Goal: Task Accomplishment & Management: Use online tool/utility

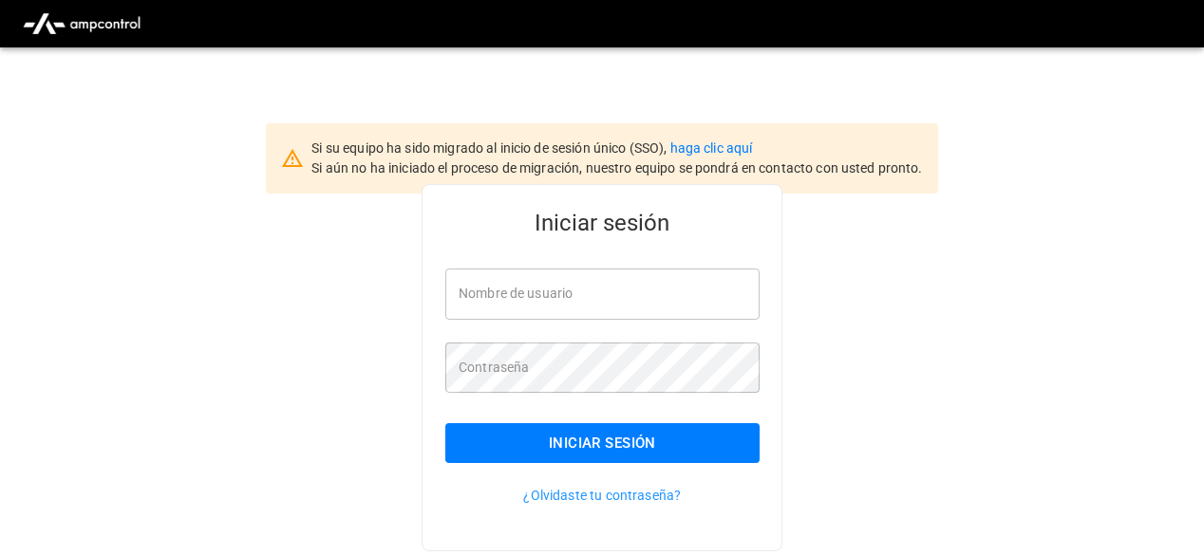
type input "**********"
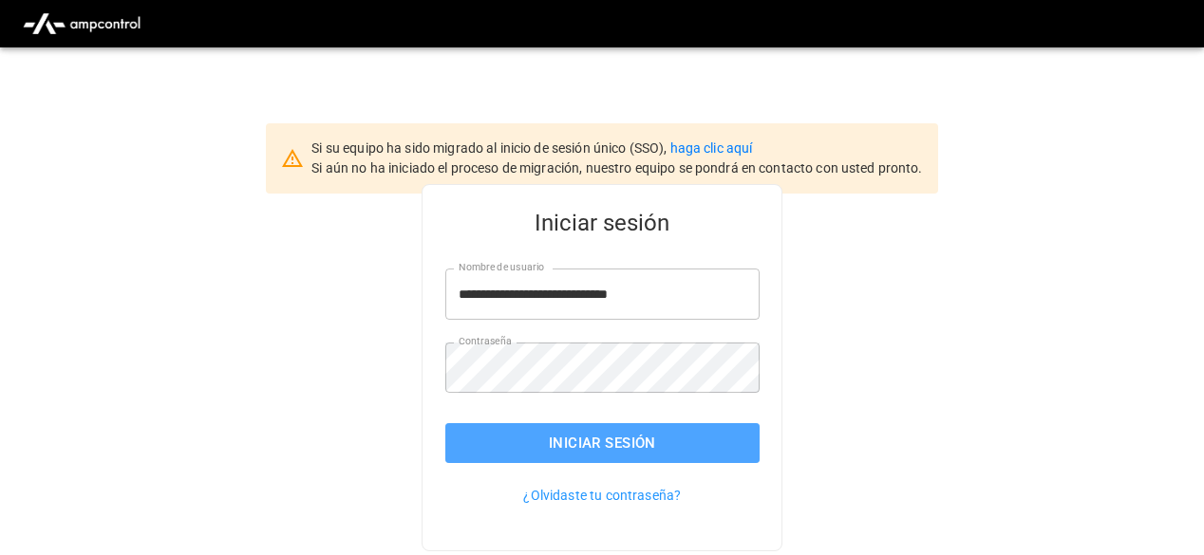
click at [507, 460] on button "Iniciar sesión" at bounding box center [602, 443] width 314 height 40
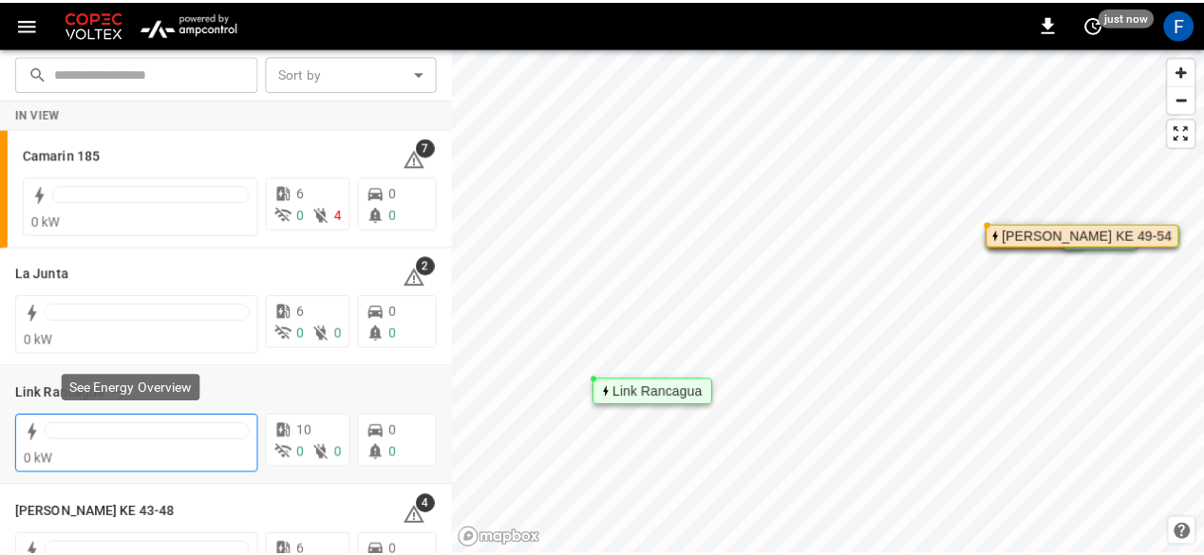
scroll to position [169, 0]
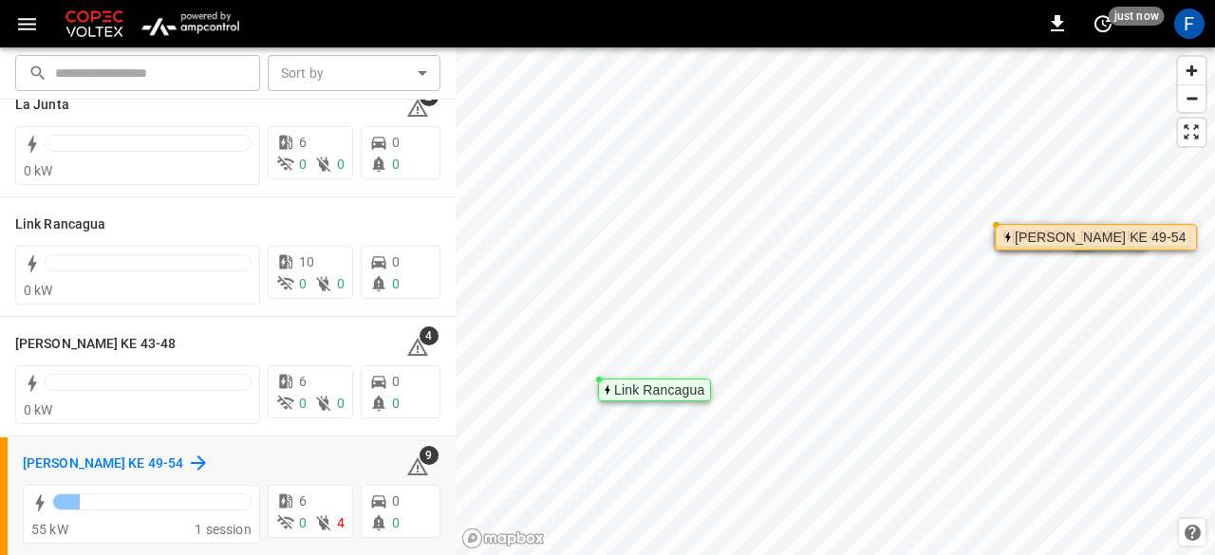
click at [132, 457] on h6 "[PERSON_NAME] KE 49-54" at bounding box center [103, 464] width 160 height 21
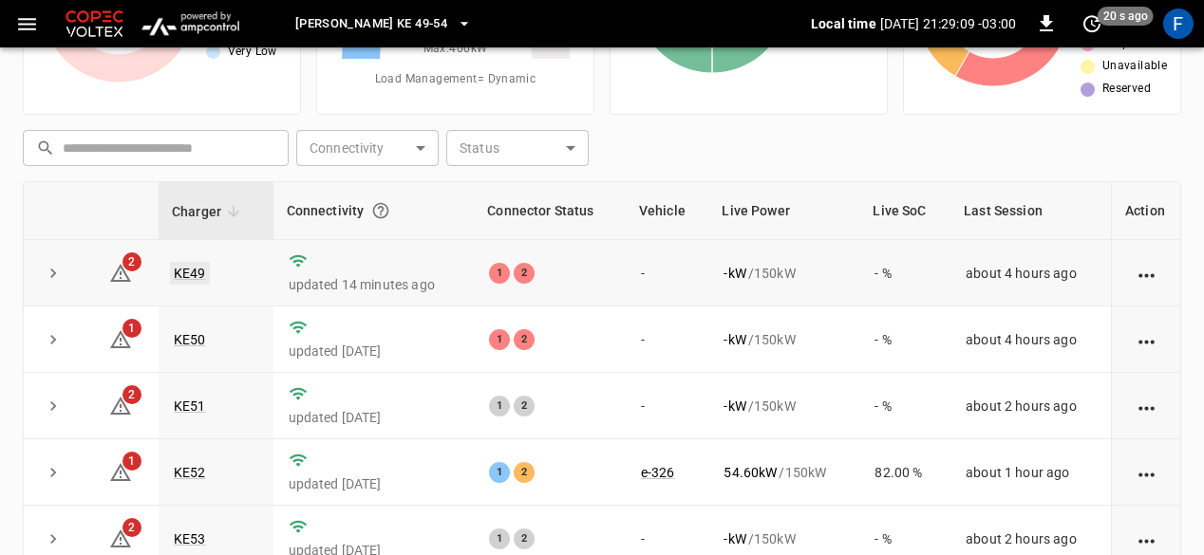
click at [192, 273] on link "KE49" at bounding box center [190, 273] width 40 height 23
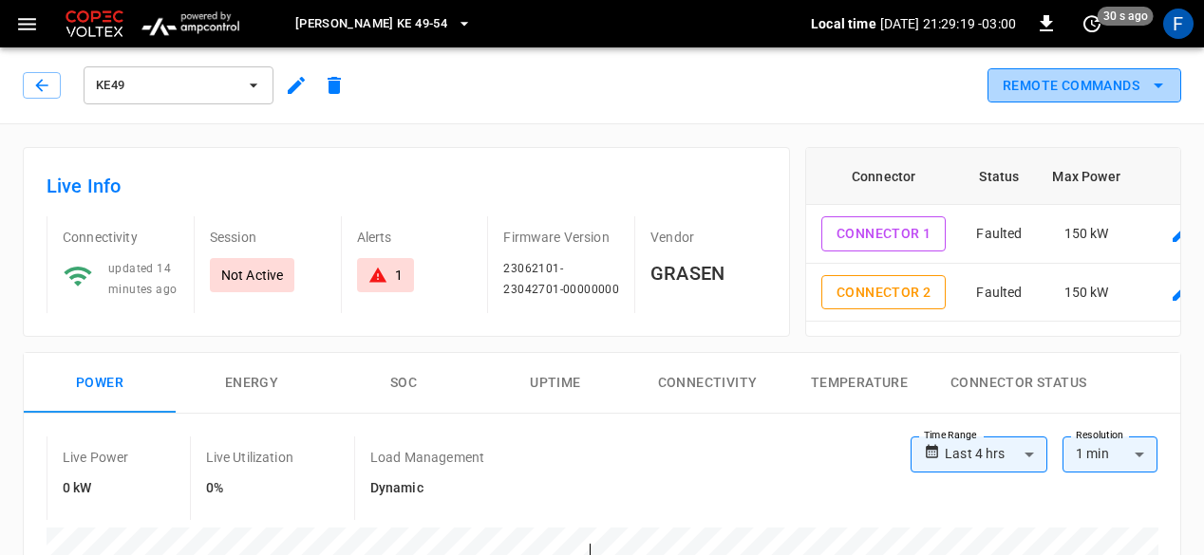
click at [1131, 81] on button "Remote Commands" at bounding box center [1084, 85] width 194 height 35
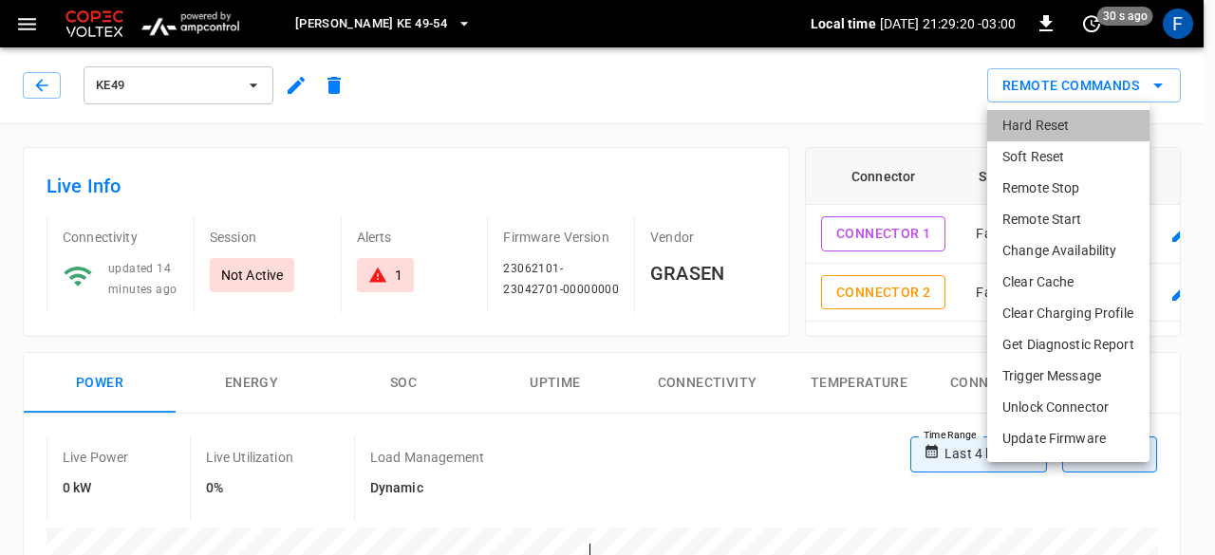
click at [1078, 127] on li "Hard Reset" at bounding box center [1068, 125] width 162 height 31
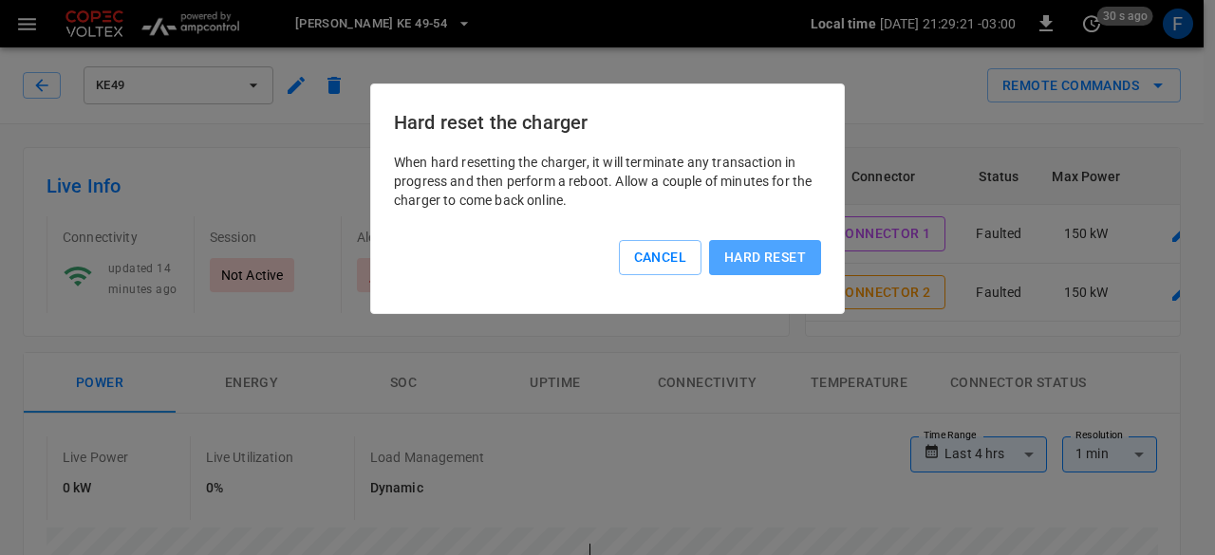
click at [757, 268] on button "Hard reset" at bounding box center [765, 257] width 112 height 35
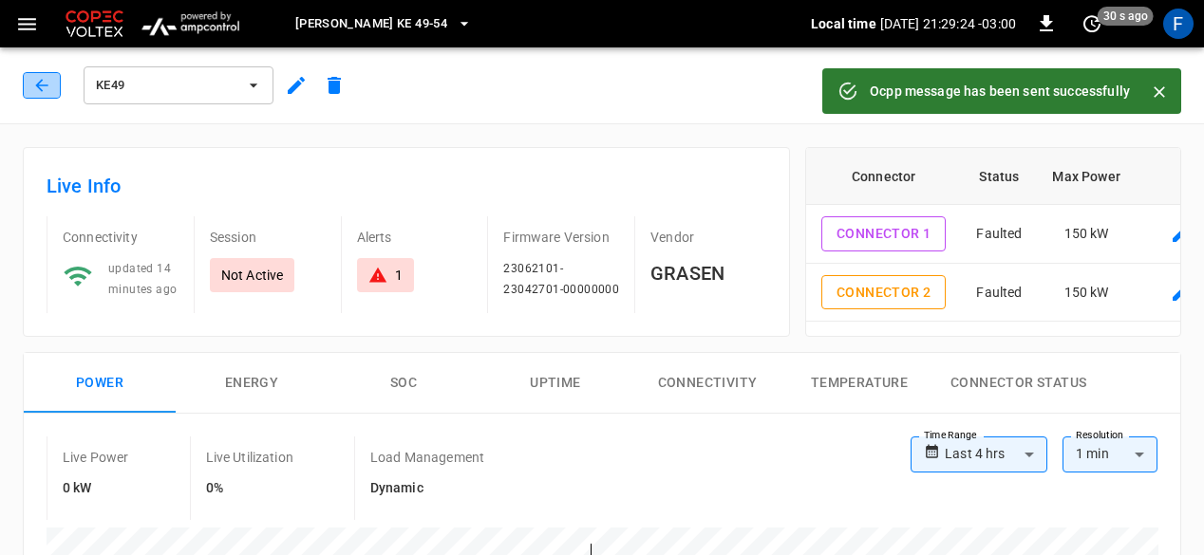
click at [50, 84] on icon "button" at bounding box center [41, 85] width 19 height 19
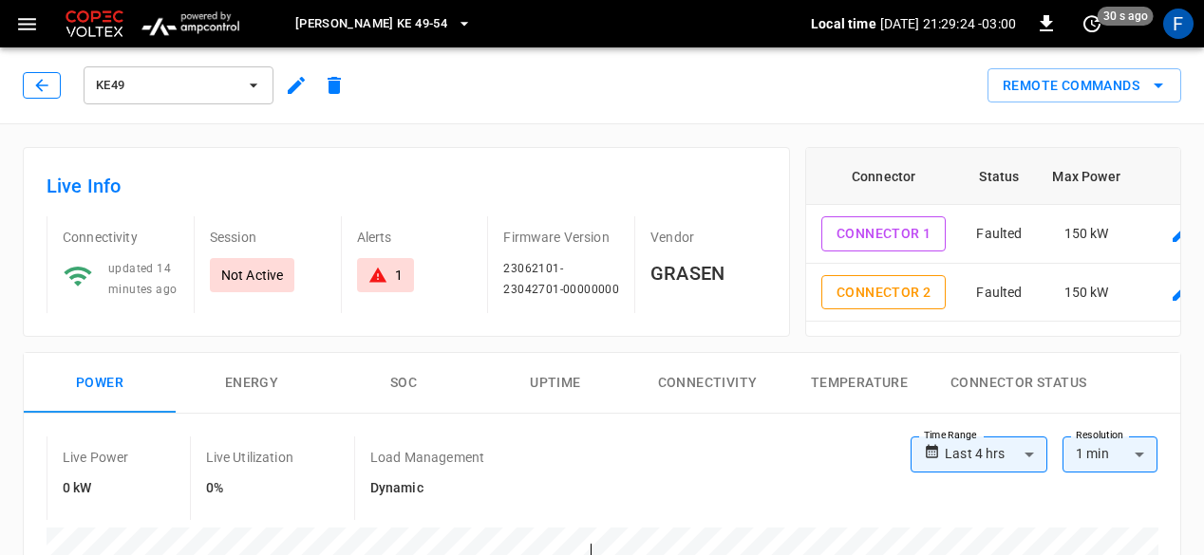
scroll to position [197, 0]
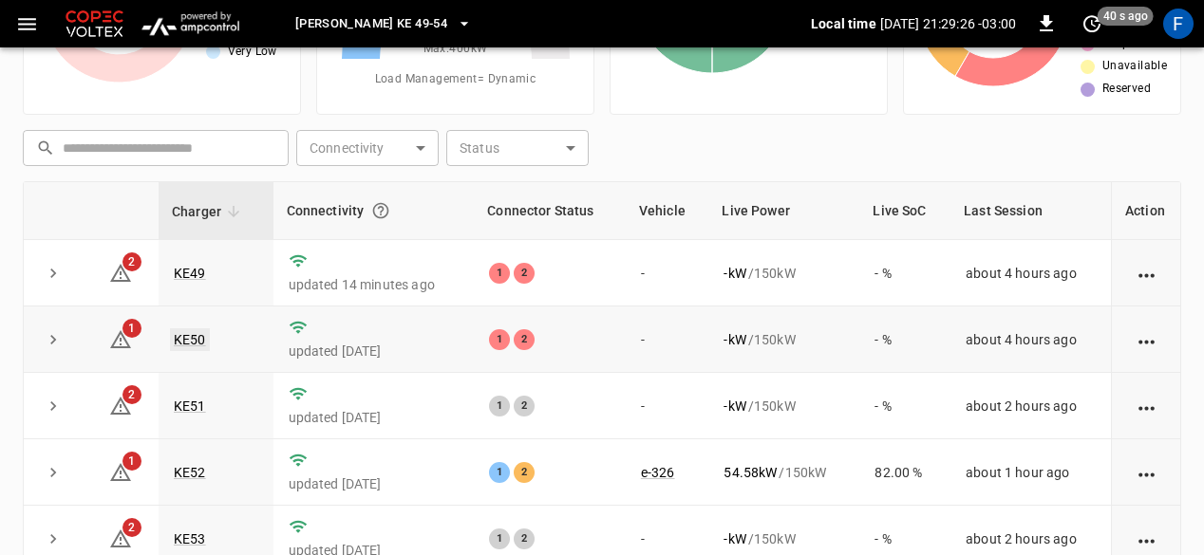
click at [197, 341] on link "KE50" at bounding box center [190, 339] width 40 height 23
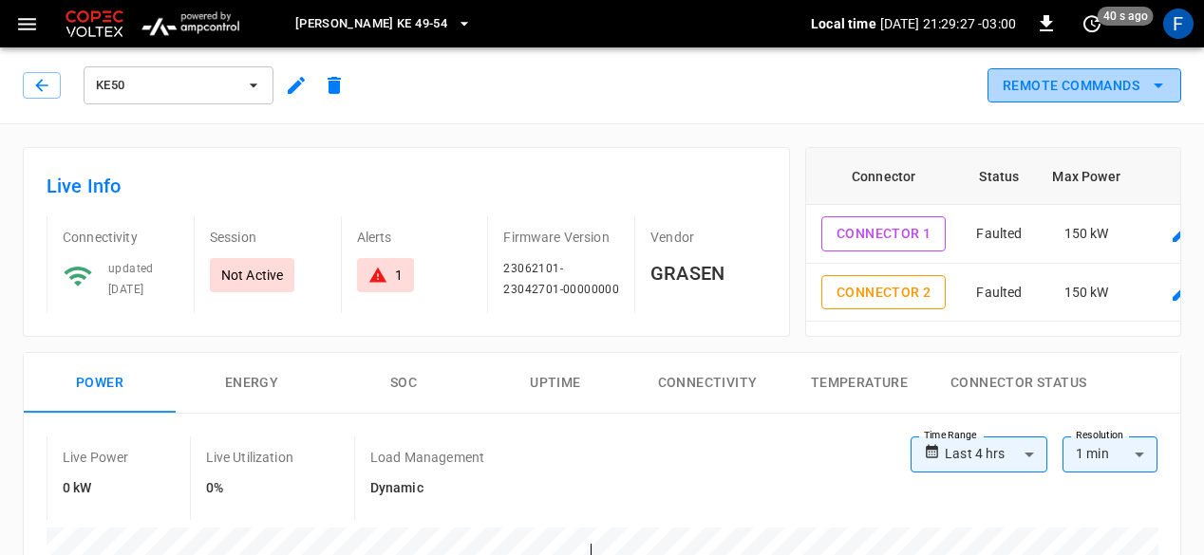
click at [1091, 98] on button "Remote Commands" at bounding box center [1084, 85] width 194 height 35
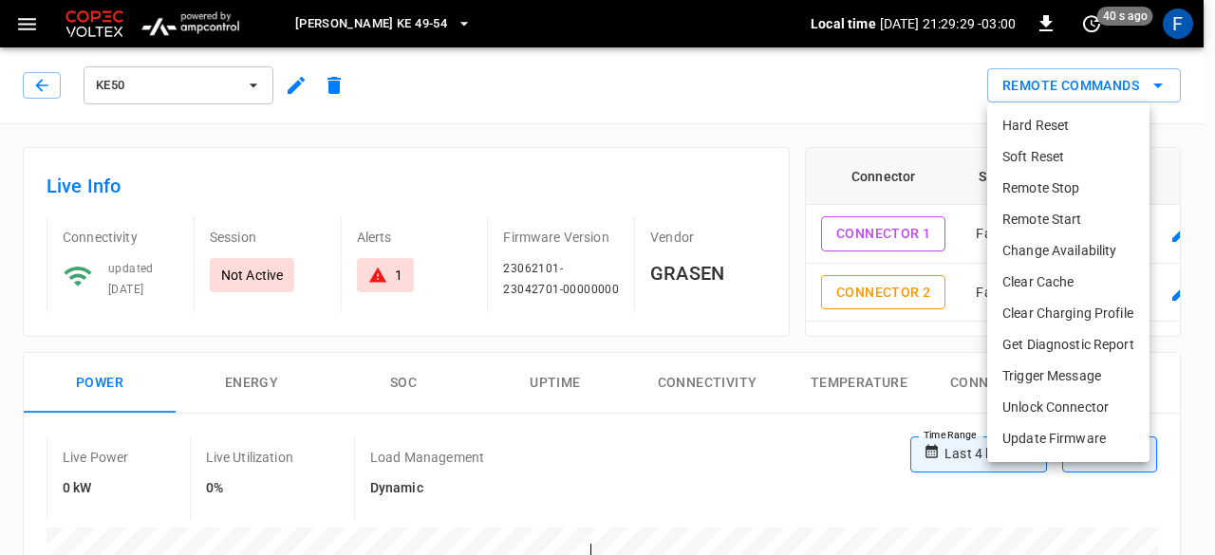
click at [1027, 132] on li "Hard Reset" at bounding box center [1068, 125] width 162 height 31
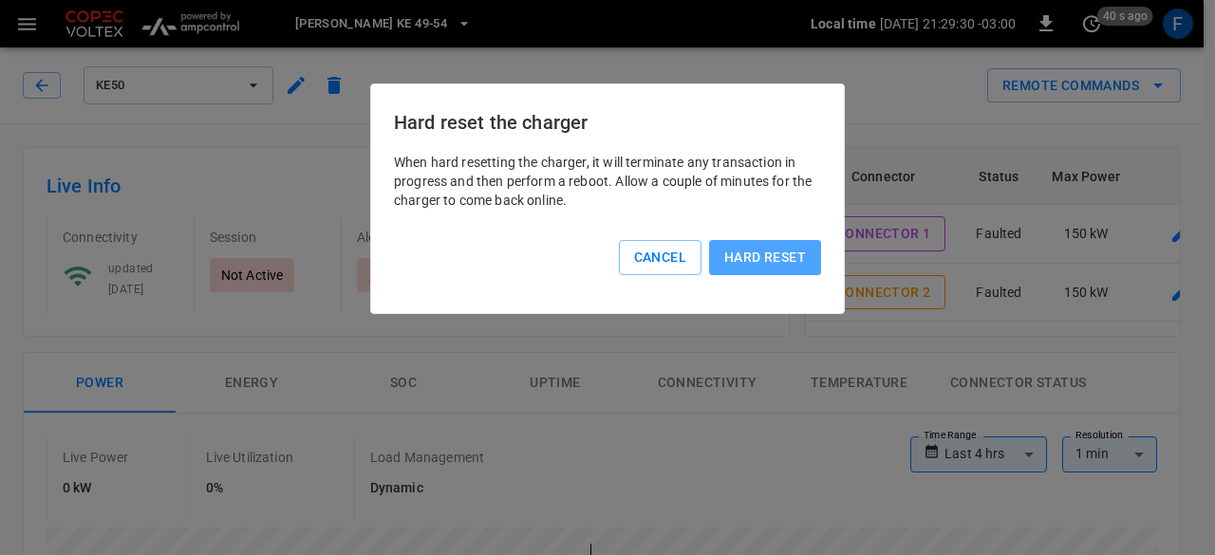
click at [771, 261] on button "Hard reset" at bounding box center [765, 257] width 112 height 35
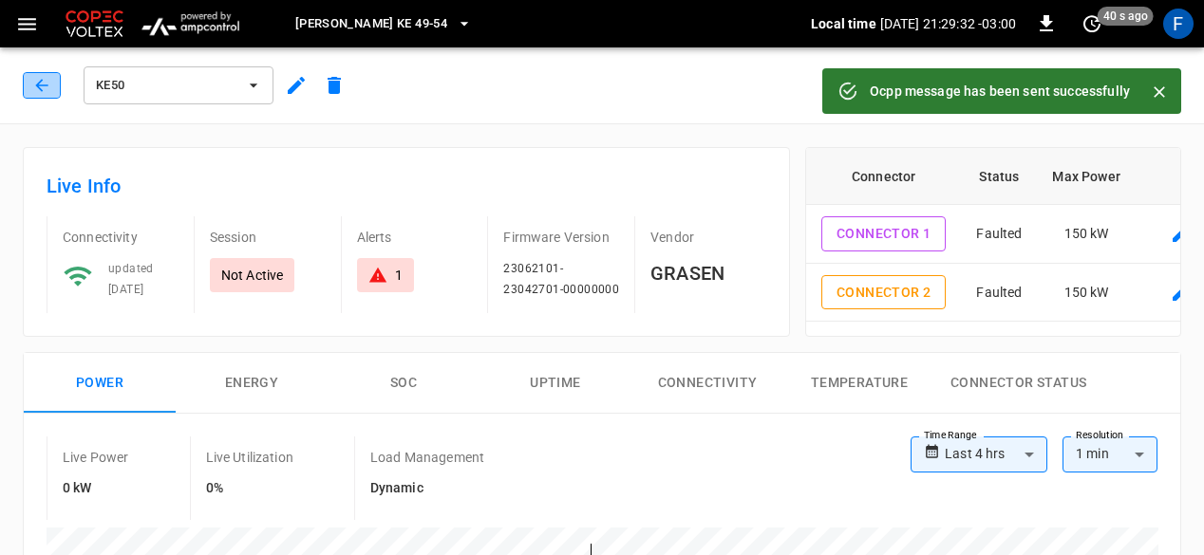
click at [51, 81] on button "button" at bounding box center [42, 85] width 38 height 27
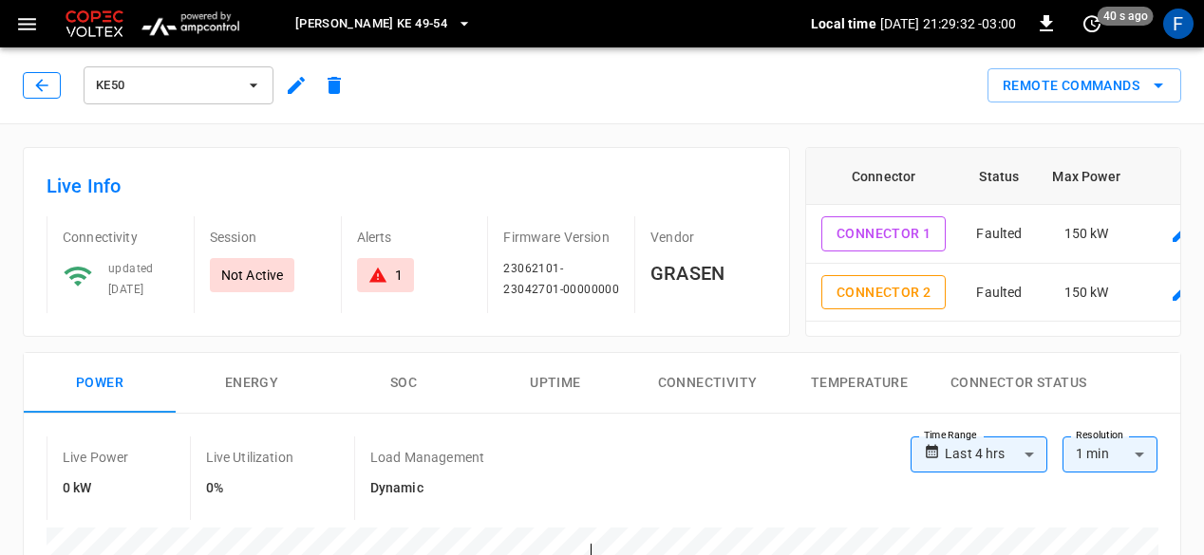
scroll to position [197, 0]
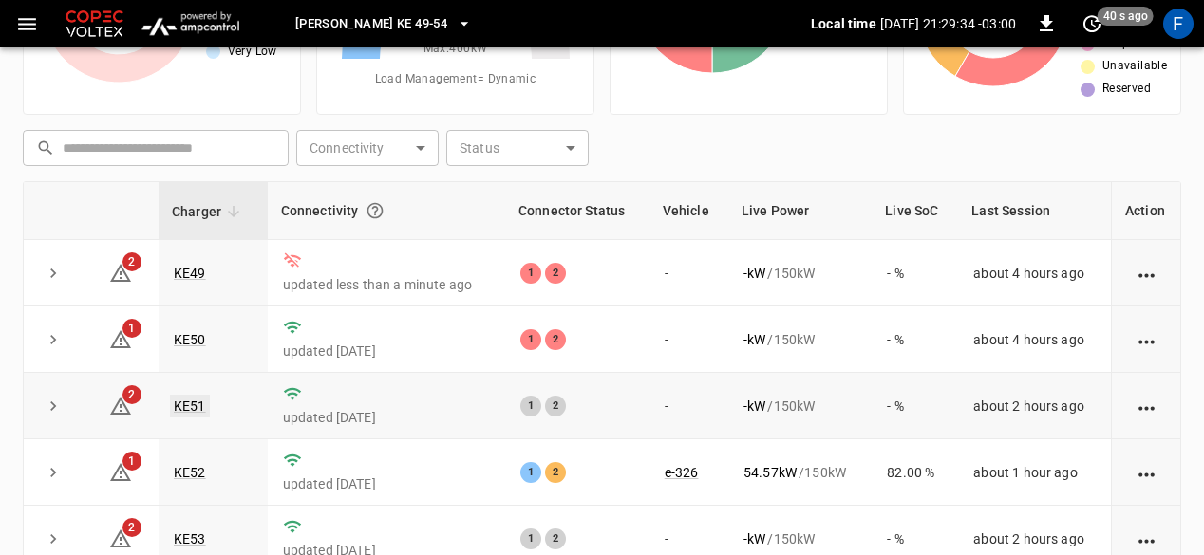
click at [175, 398] on link "KE51" at bounding box center [190, 406] width 40 height 23
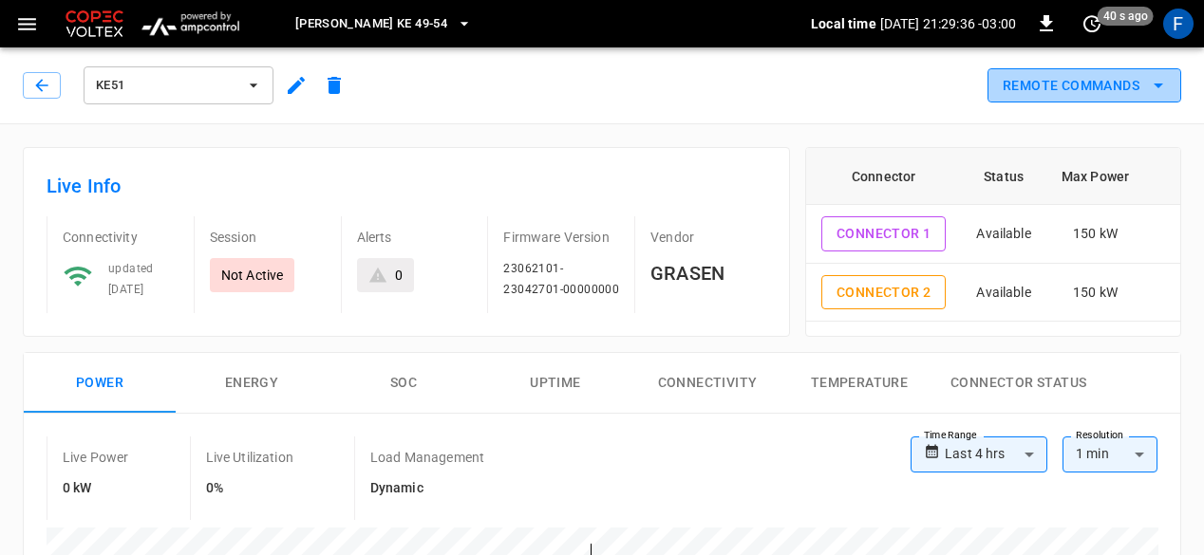
click at [1153, 93] on icon "remote commands options" at bounding box center [1158, 85] width 23 height 23
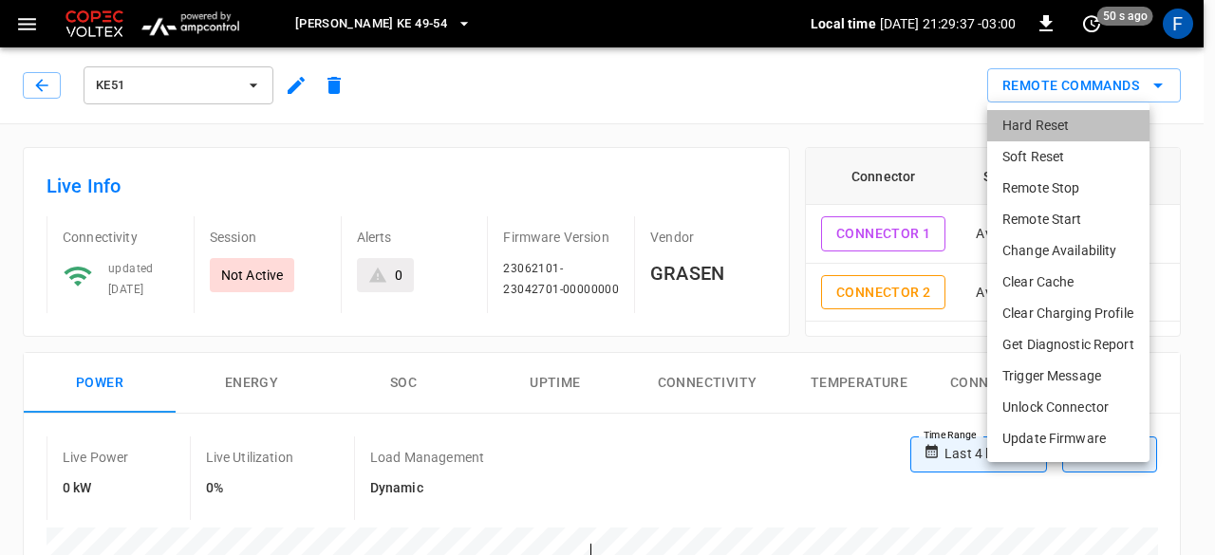
click at [1067, 110] on li "Hard Reset" at bounding box center [1068, 125] width 162 height 31
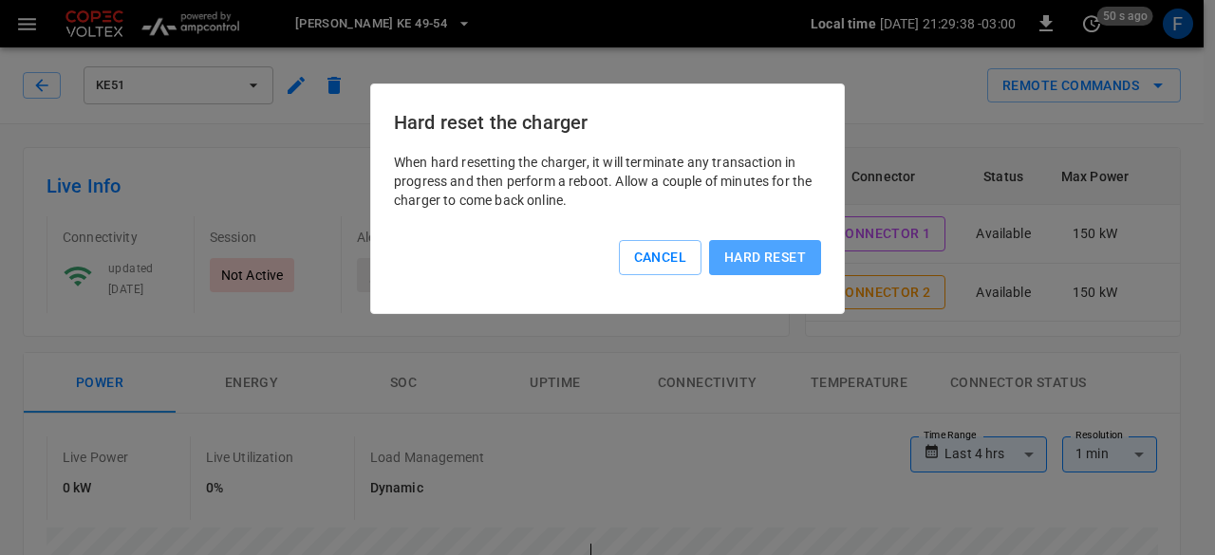
click at [773, 246] on button "Hard reset" at bounding box center [765, 257] width 112 height 35
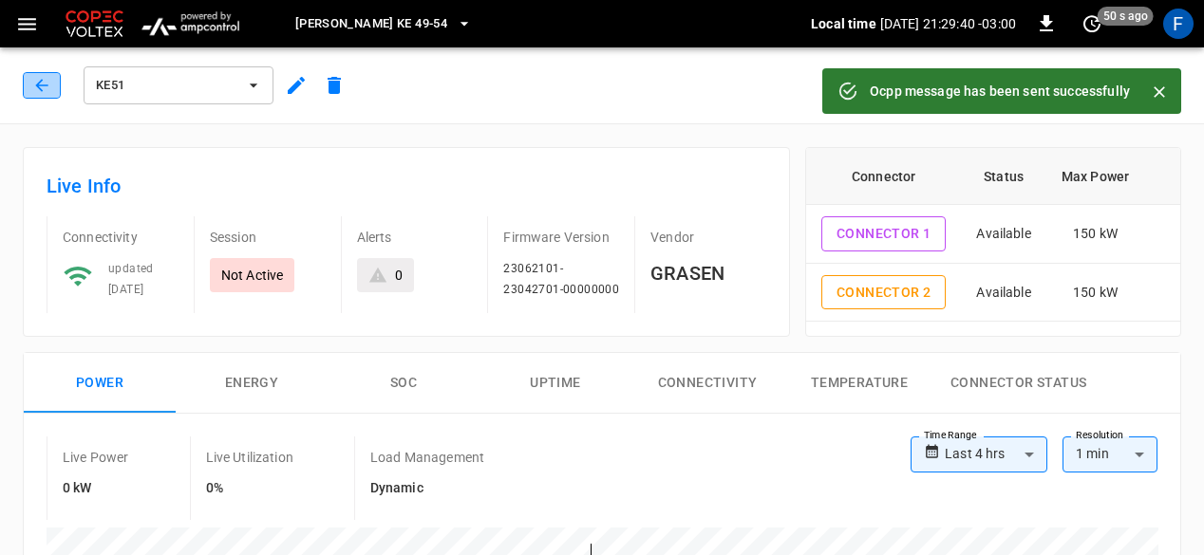
click at [33, 80] on icon "button" at bounding box center [41, 85] width 19 height 19
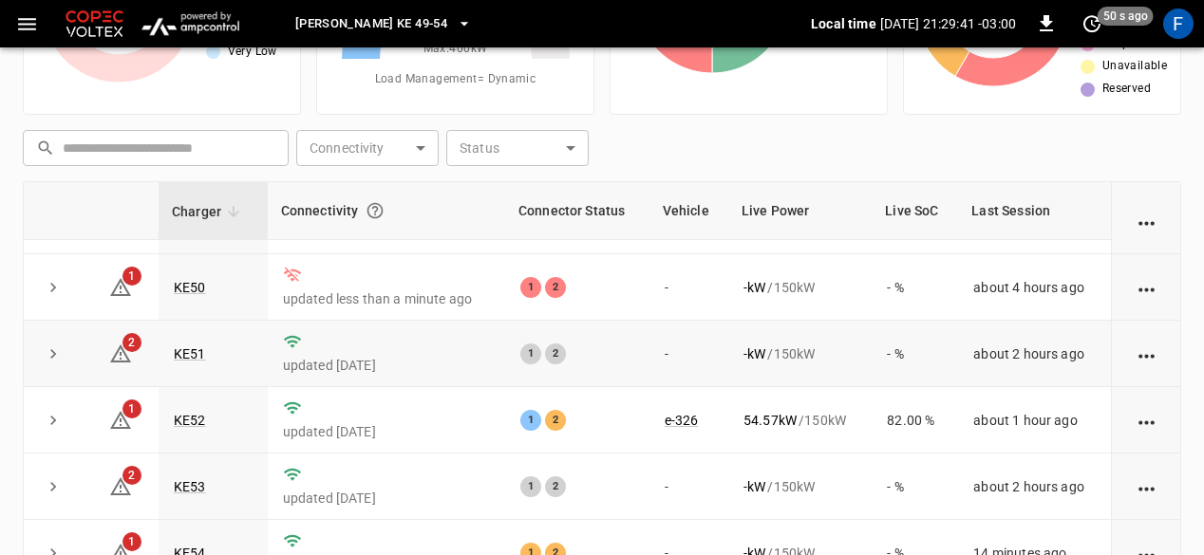
scroll to position [68, 0]
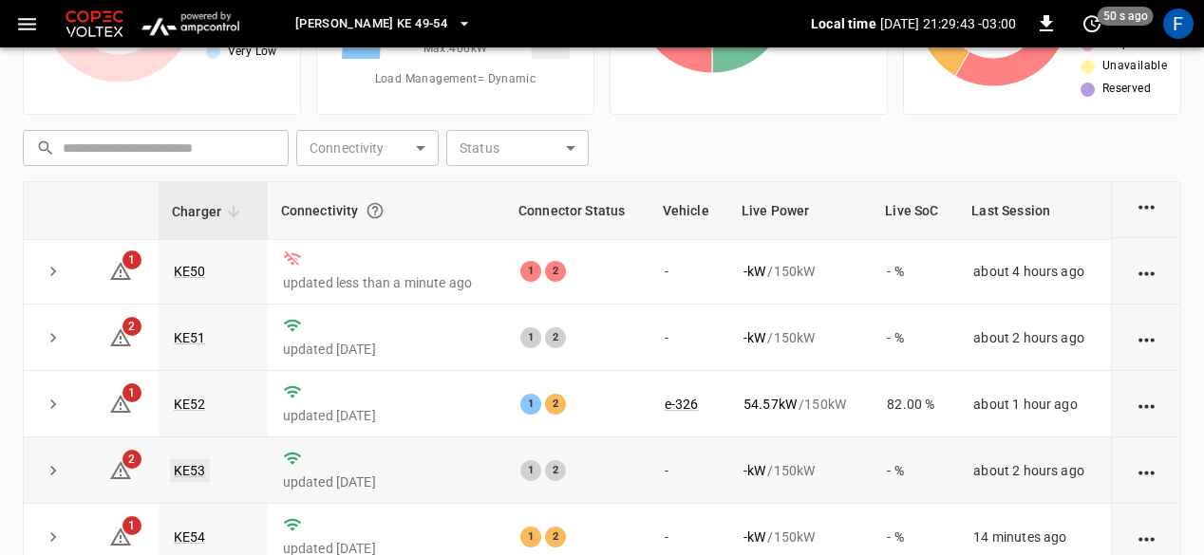
click at [175, 473] on link "KE53" at bounding box center [190, 470] width 40 height 23
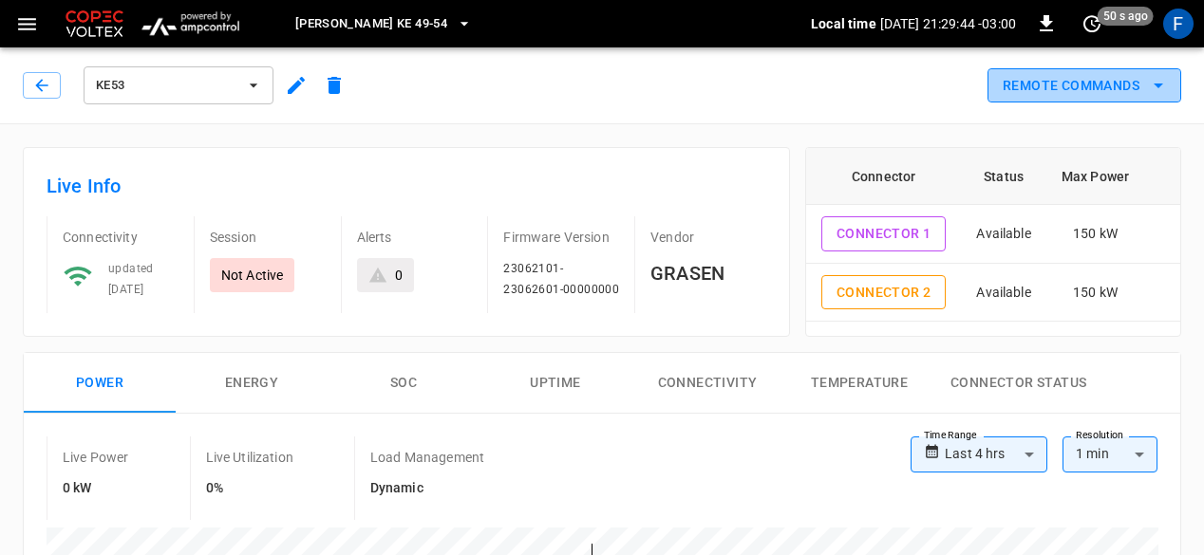
click at [1057, 71] on button "Remote Commands" at bounding box center [1084, 85] width 194 height 35
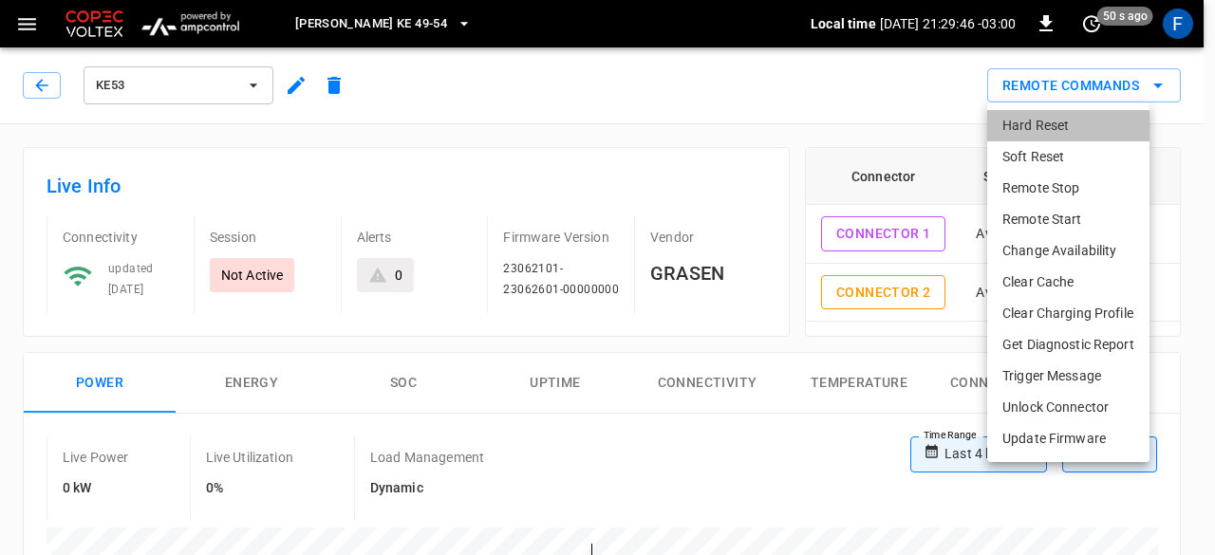
click at [1037, 134] on li "Hard Reset" at bounding box center [1068, 125] width 162 height 31
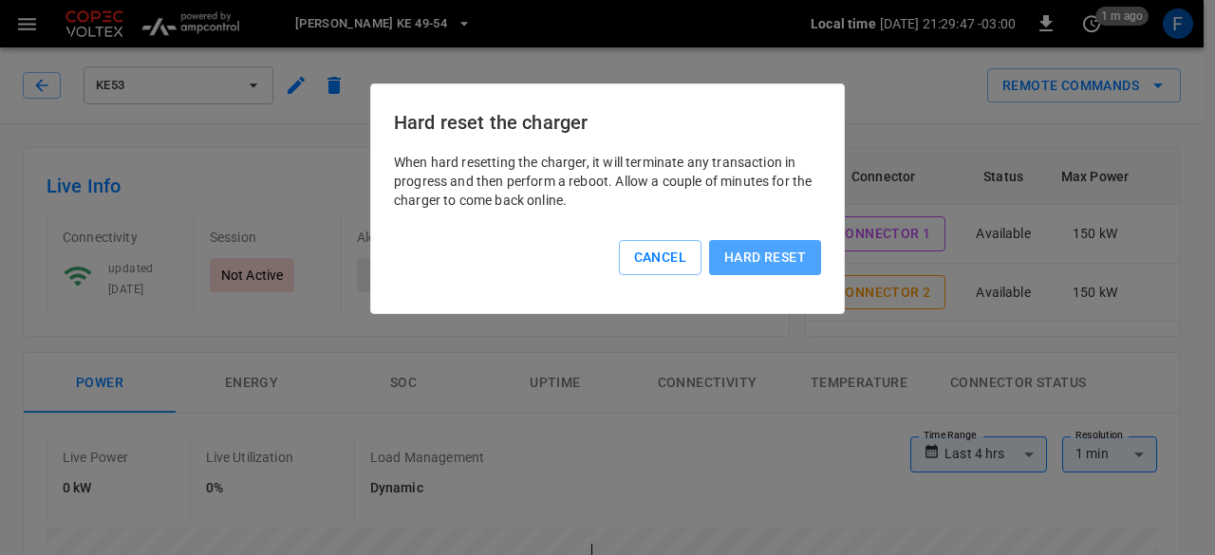
click at [775, 271] on button "Hard reset" at bounding box center [765, 257] width 112 height 35
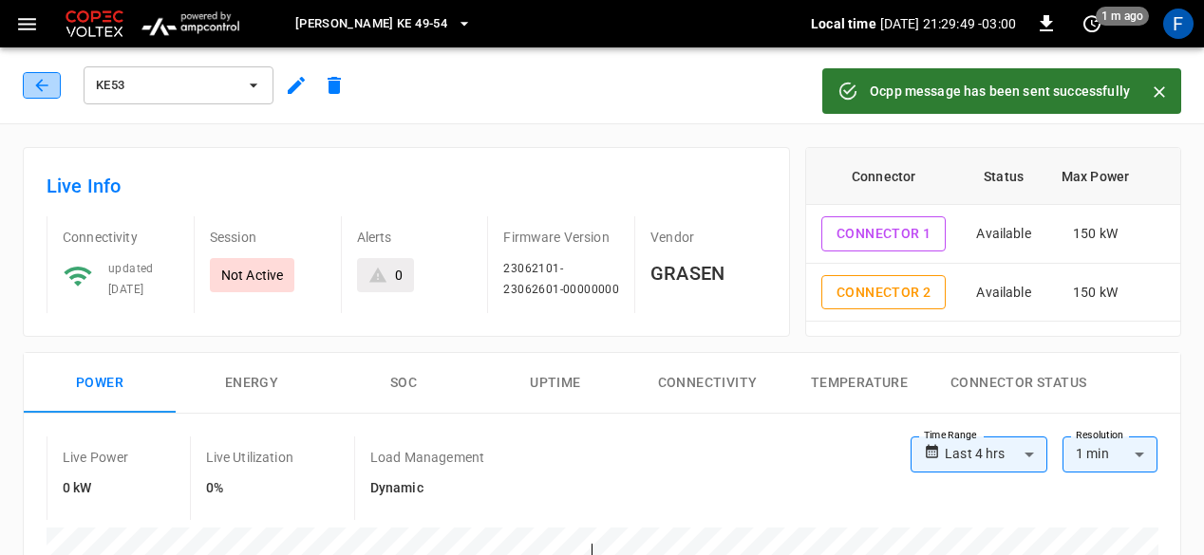
click at [38, 88] on icon "button" at bounding box center [41, 85] width 12 height 12
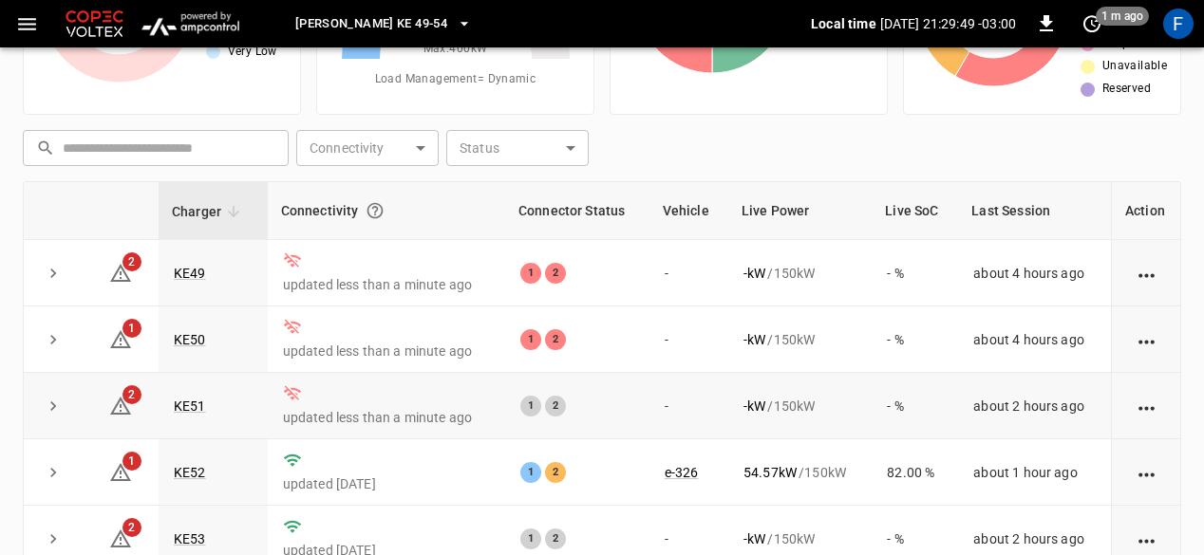
scroll to position [68, 0]
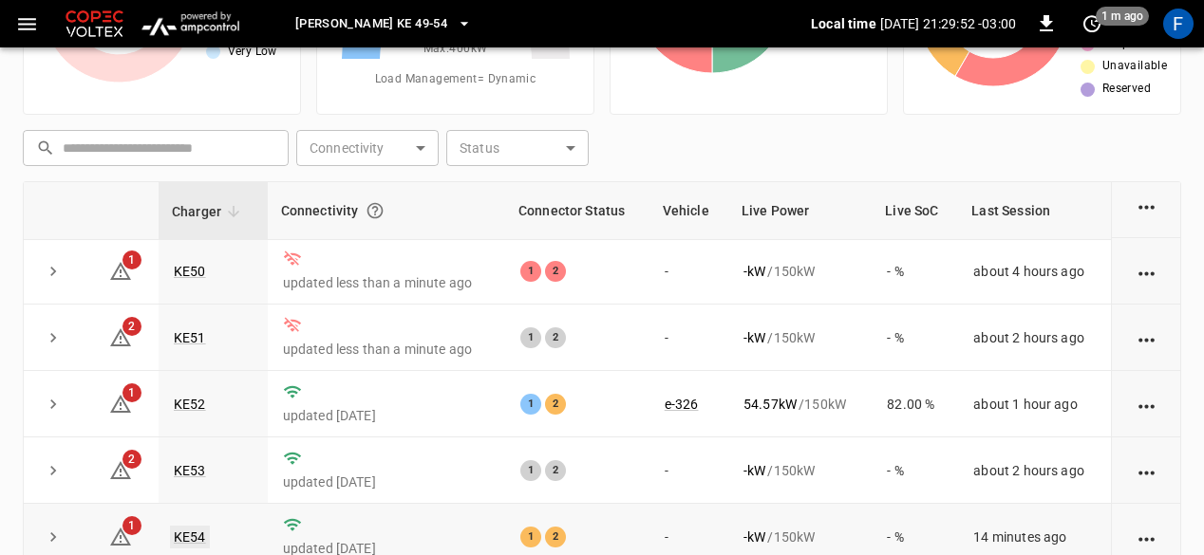
click at [183, 533] on link "KE54" at bounding box center [190, 537] width 40 height 23
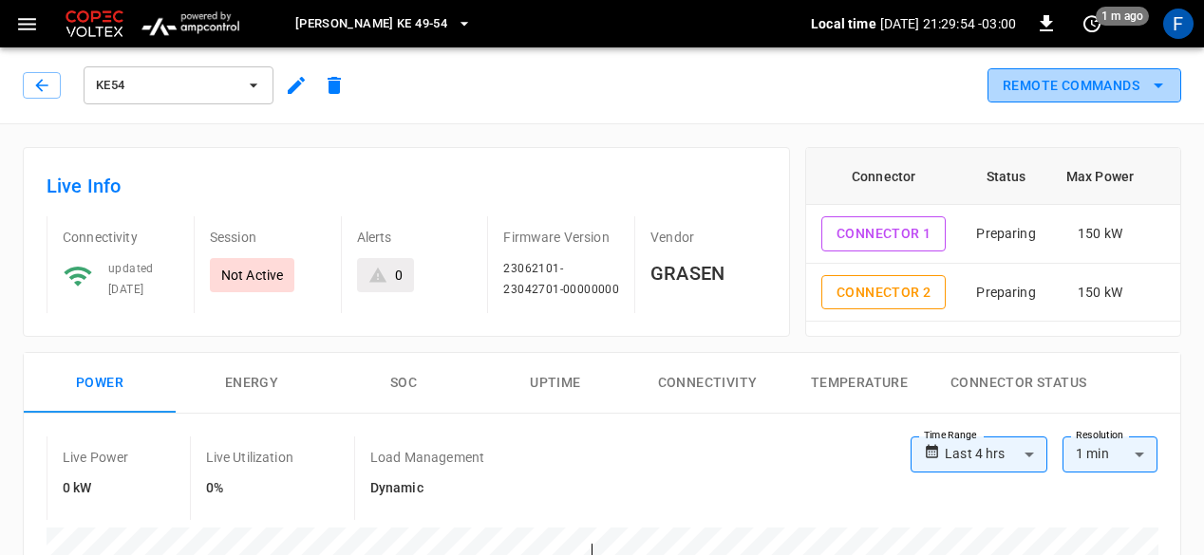
click at [1121, 94] on button "Remote Commands" at bounding box center [1084, 85] width 194 height 35
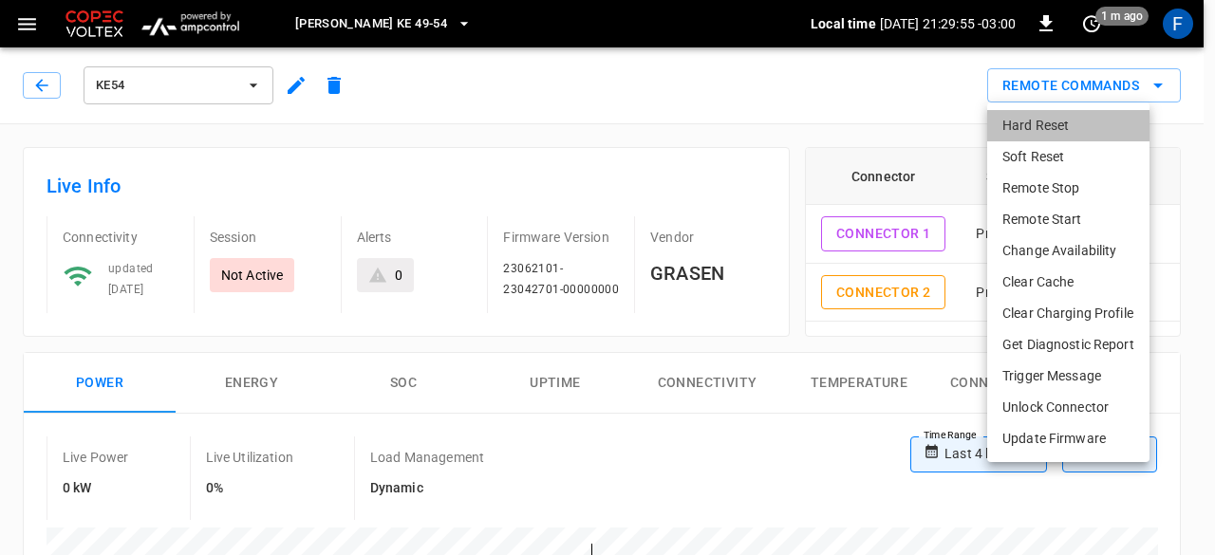
click at [1028, 136] on li "Hard Reset" at bounding box center [1068, 125] width 162 height 31
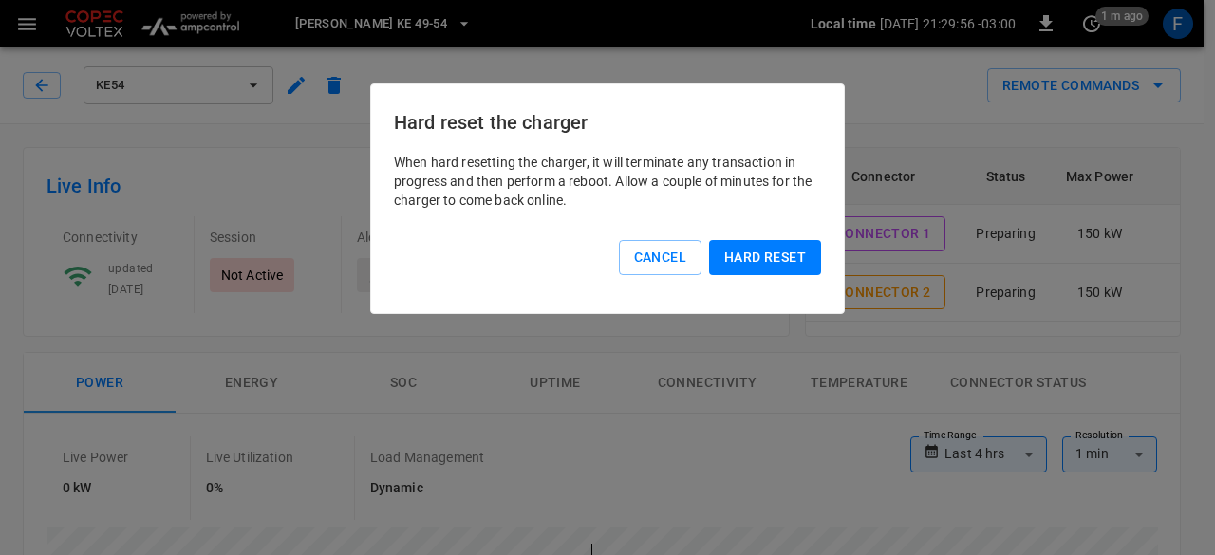
click at [773, 255] on button "Hard reset" at bounding box center [765, 257] width 112 height 35
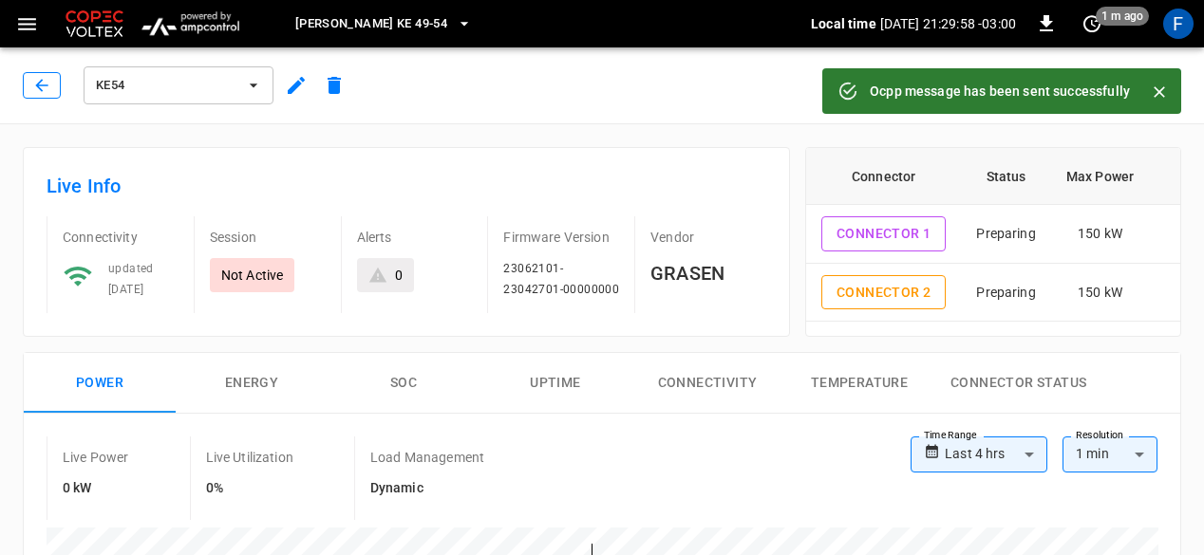
click at [50, 73] on button "button" at bounding box center [42, 85] width 38 height 27
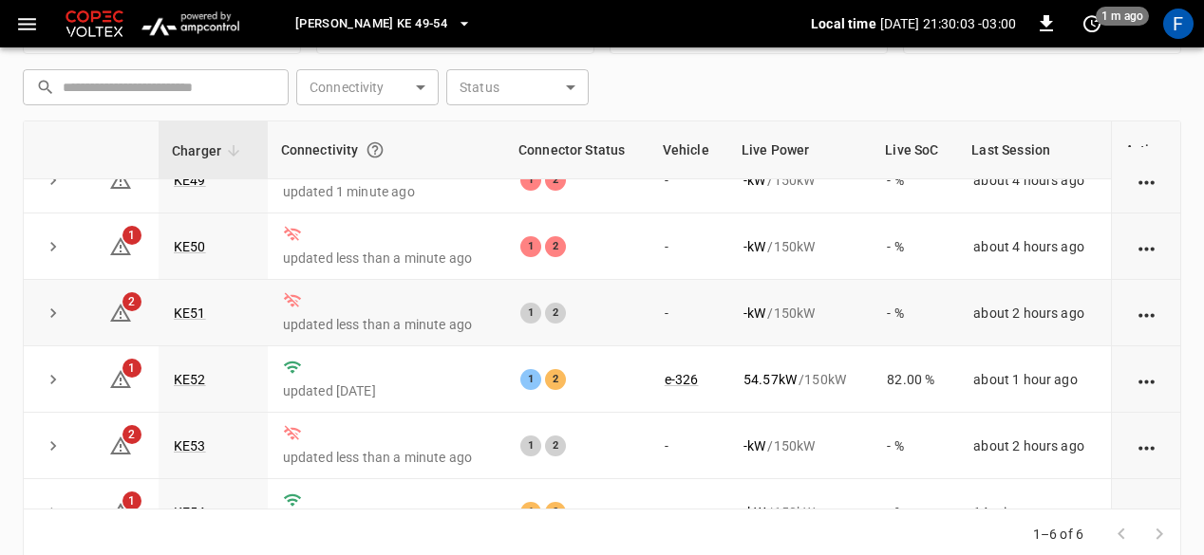
scroll to position [68, 0]
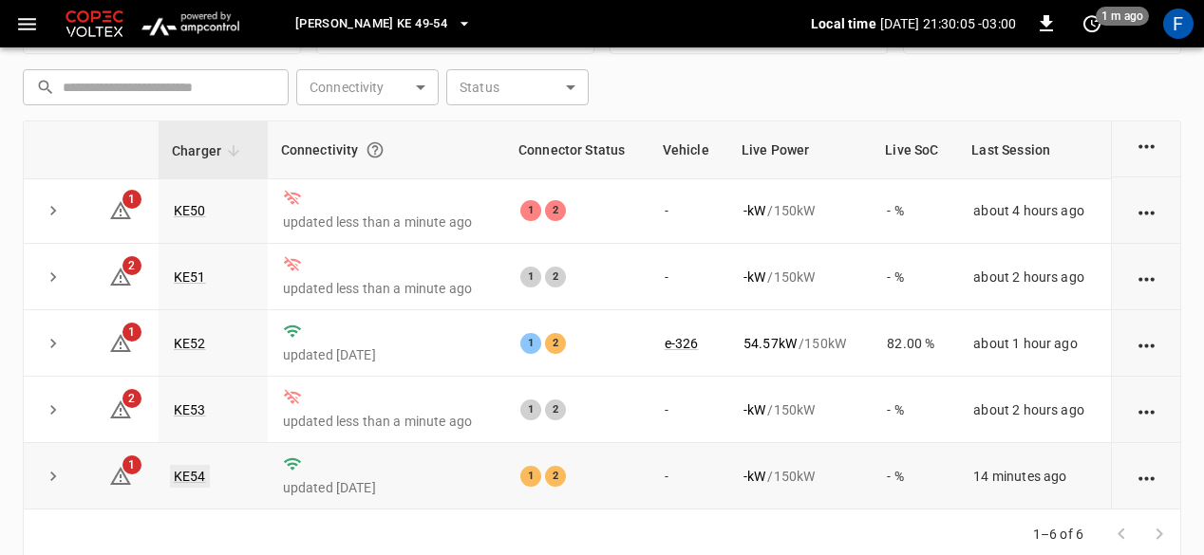
click at [182, 480] on link "KE54" at bounding box center [190, 476] width 40 height 23
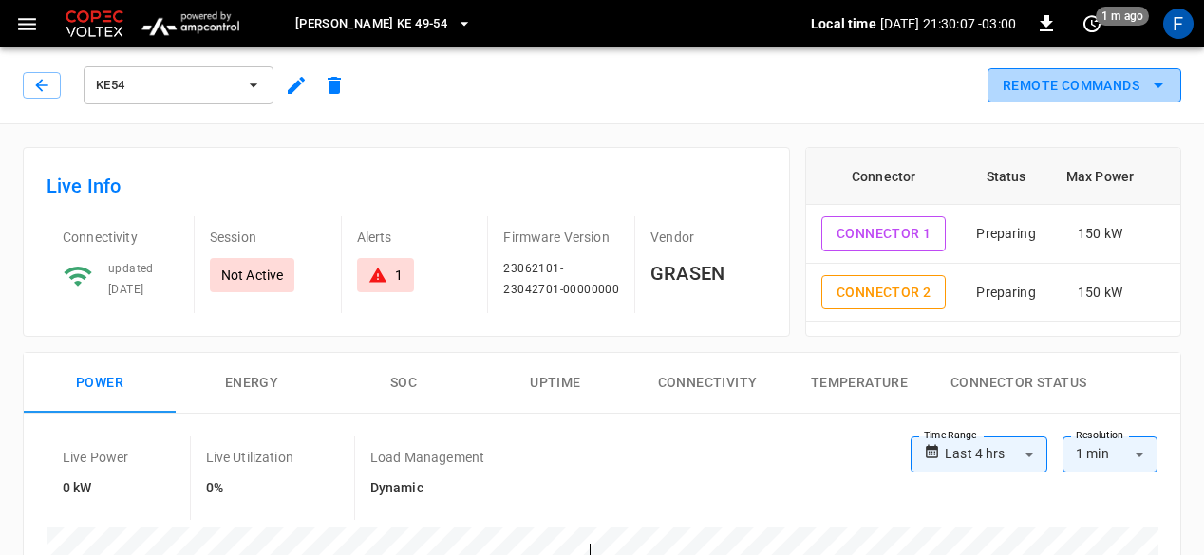
click at [1073, 97] on button "Remote Commands" at bounding box center [1084, 85] width 194 height 35
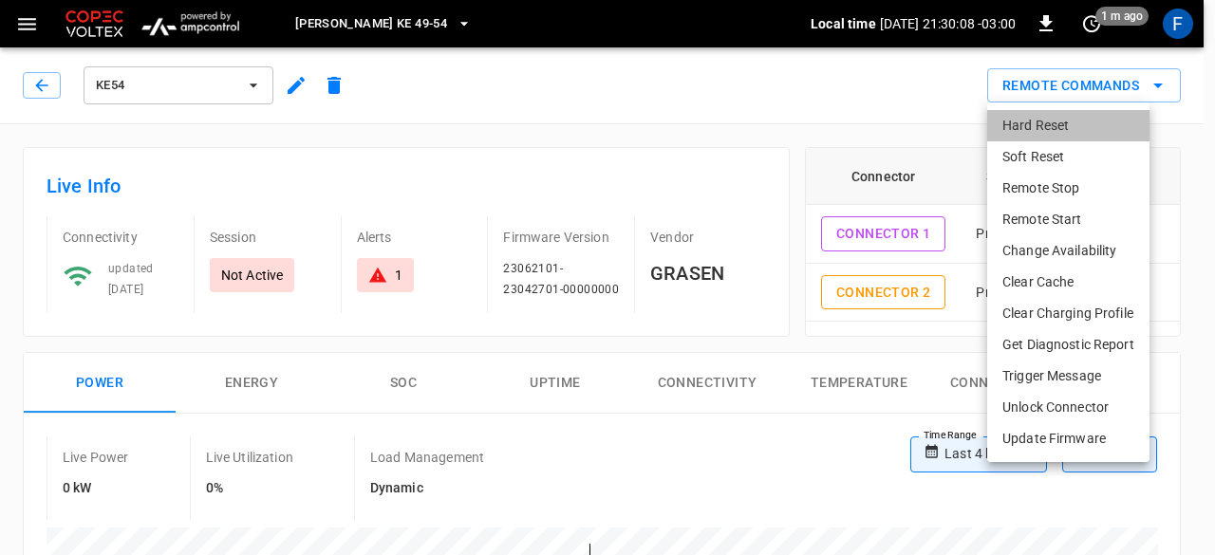
click at [1019, 115] on li "Hard Reset" at bounding box center [1068, 125] width 162 height 31
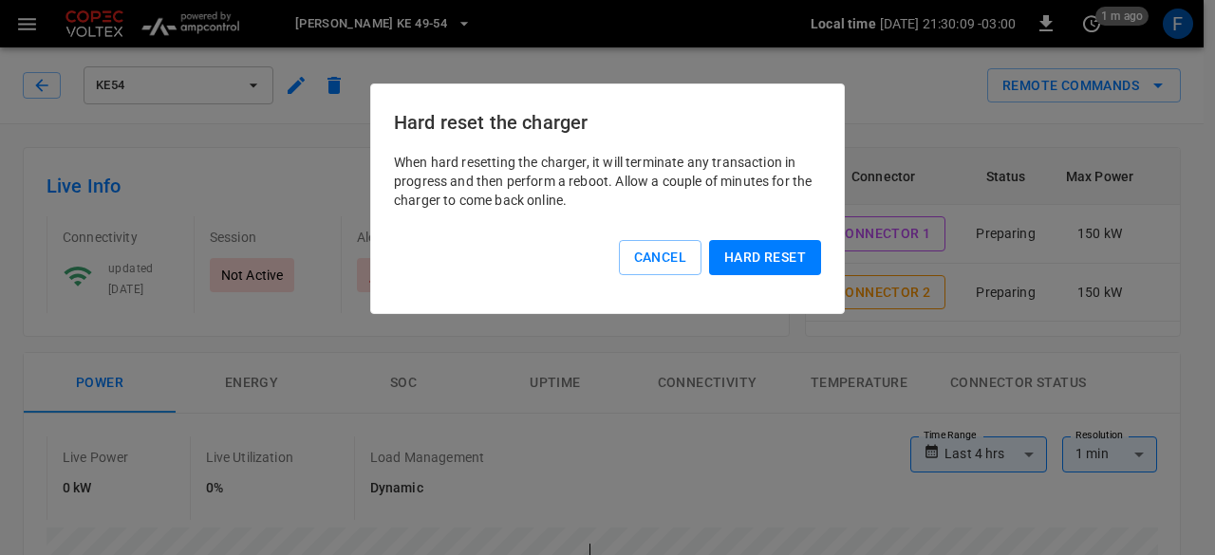
drag, startPoint x: 752, startPoint y: 223, endPoint x: 764, endPoint y: 261, distance: 39.9
click at [764, 261] on div "When hard resetting the charger, it will terminate any transaction in progress …" at bounding box center [607, 229] width 427 height 153
click at [764, 261] on button "Hard reset" at bounding box center [765, 257] width 112 height 35
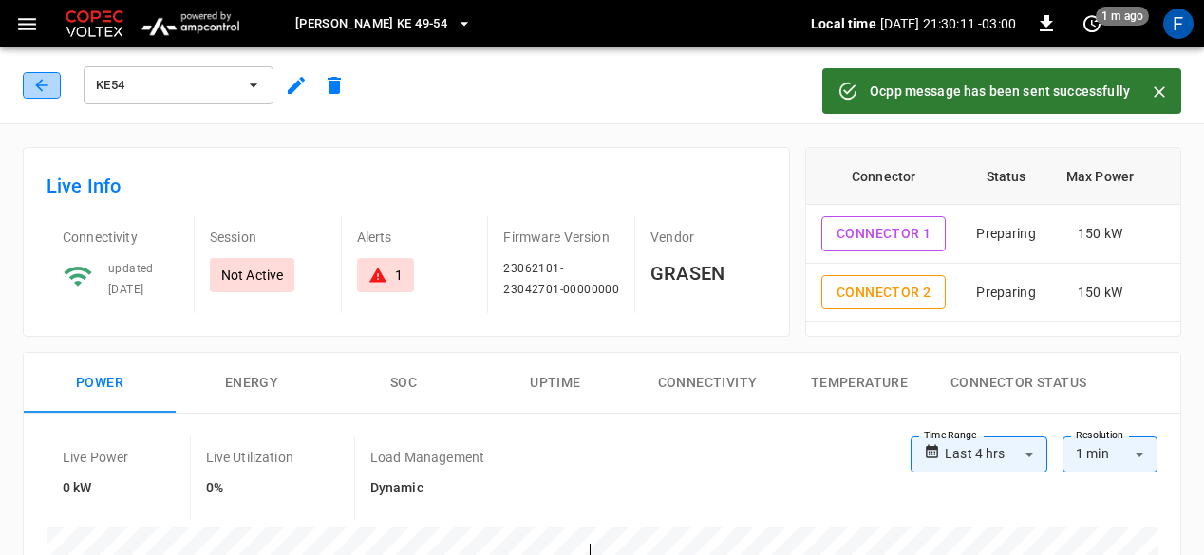
click at [36, 84] on icon "button" at bounding box center [41, 85] width 12 height 12
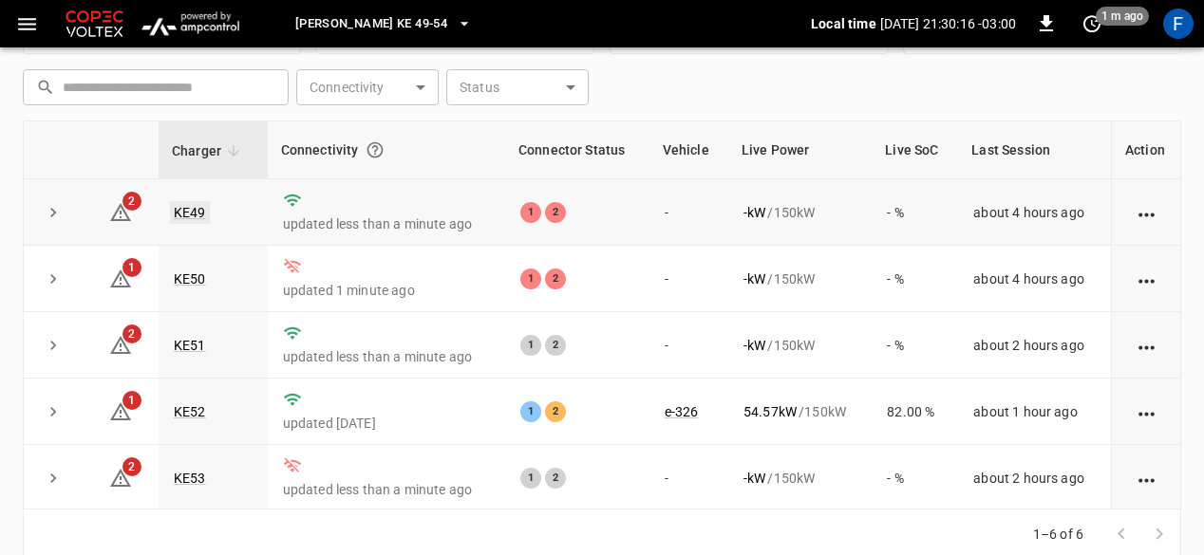
click at [175, 212] on link "KE49" at bounding box center [190, 212] width 40 height 23
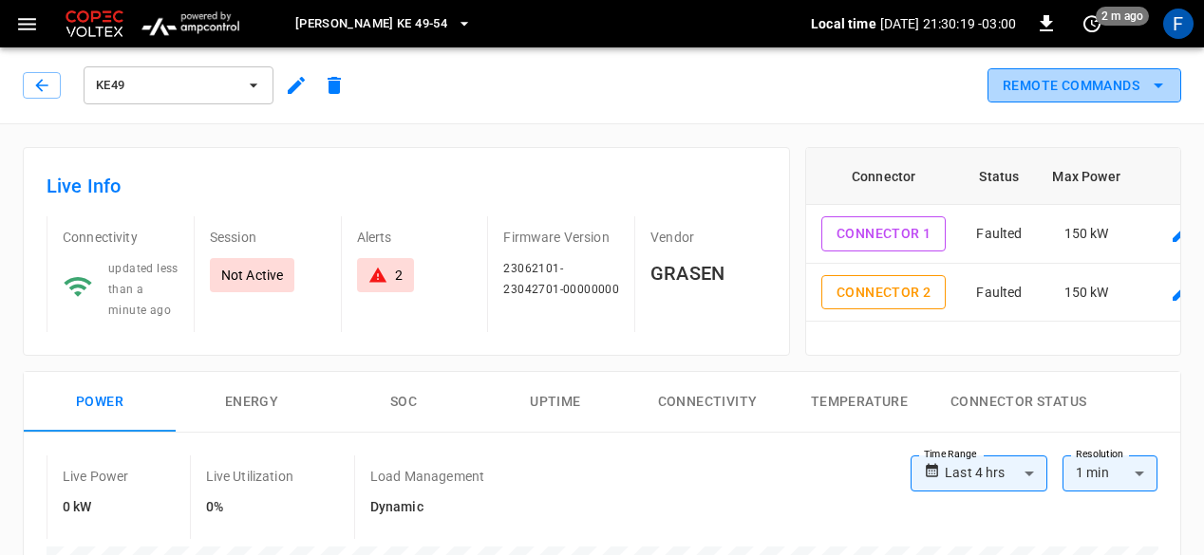
click at [1077, 95] on button "Remote Commands" at bounding box center [1084, 85] width 194 height 35
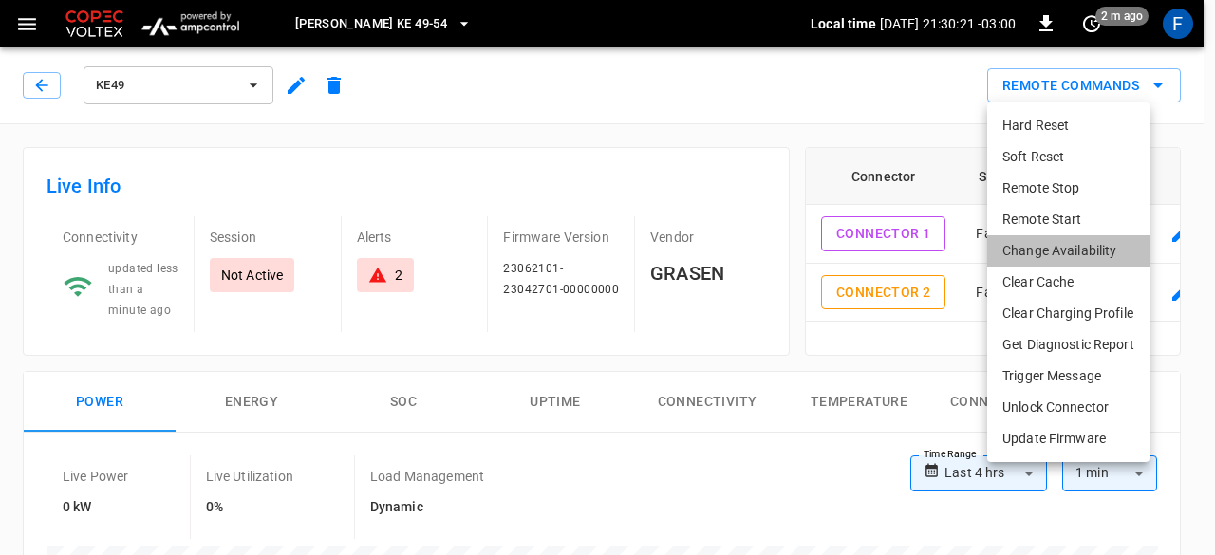
click at [1057, 245] on li "Change Availability" at bounding box center [1068, 250] width 162 height 31
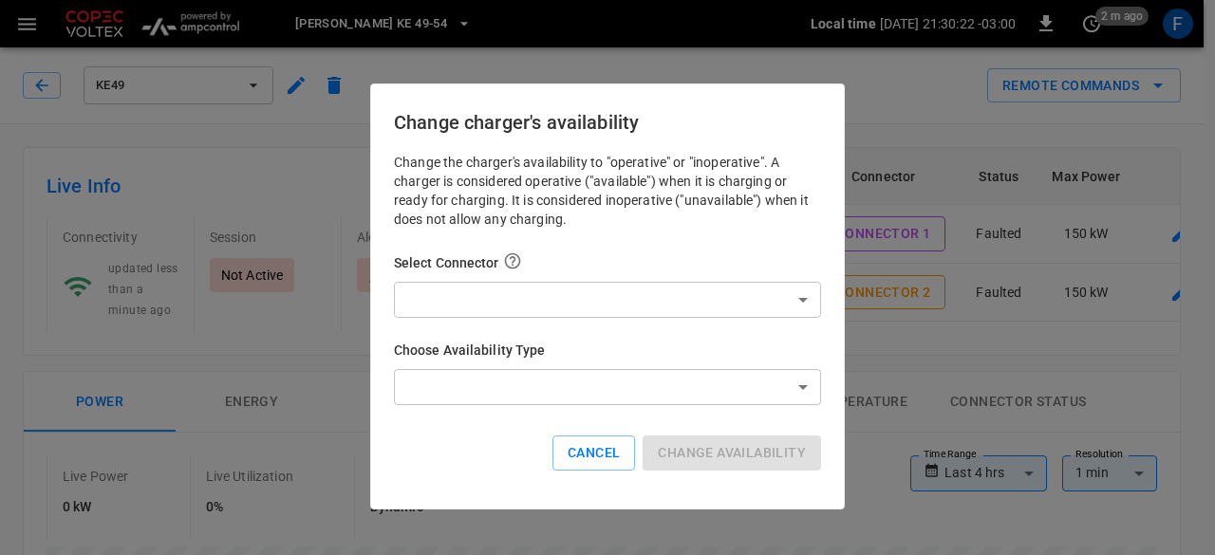
drag, startPoint x: 689, startPoint y: 276, endPoint x: 680, endPoint y: 287, distance: 14.1
click at [680, 287] on div "Select Connector ​ ​" at bounding box center [607, 285] width 427 height 66
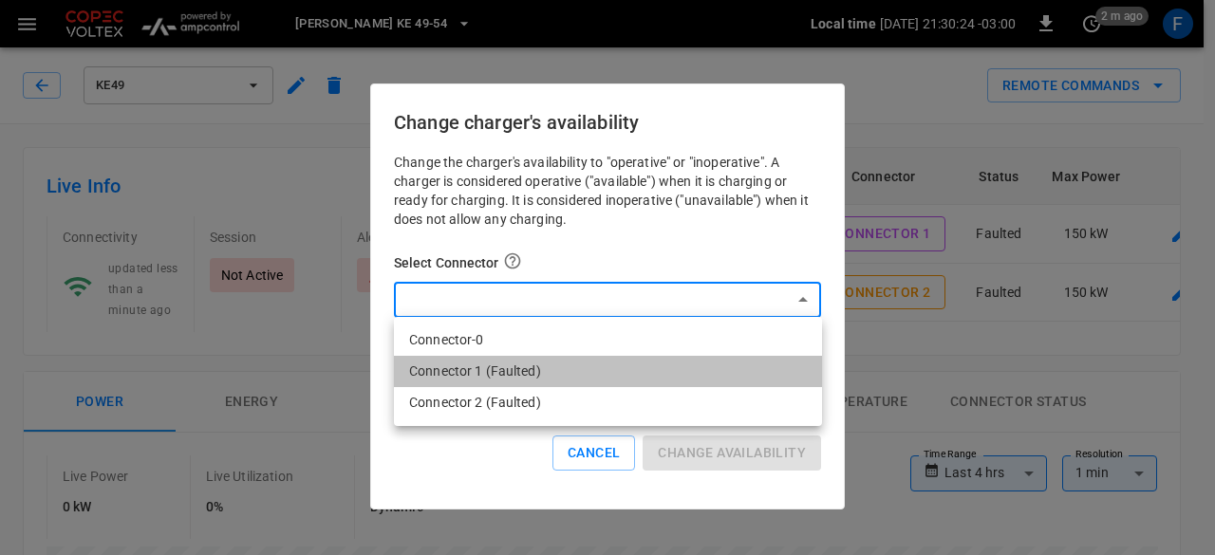
click at [522, 365] on li "Connector 1 (Faulted)" at bounding box center [608, 371] width 428 height 31
type input "**********"
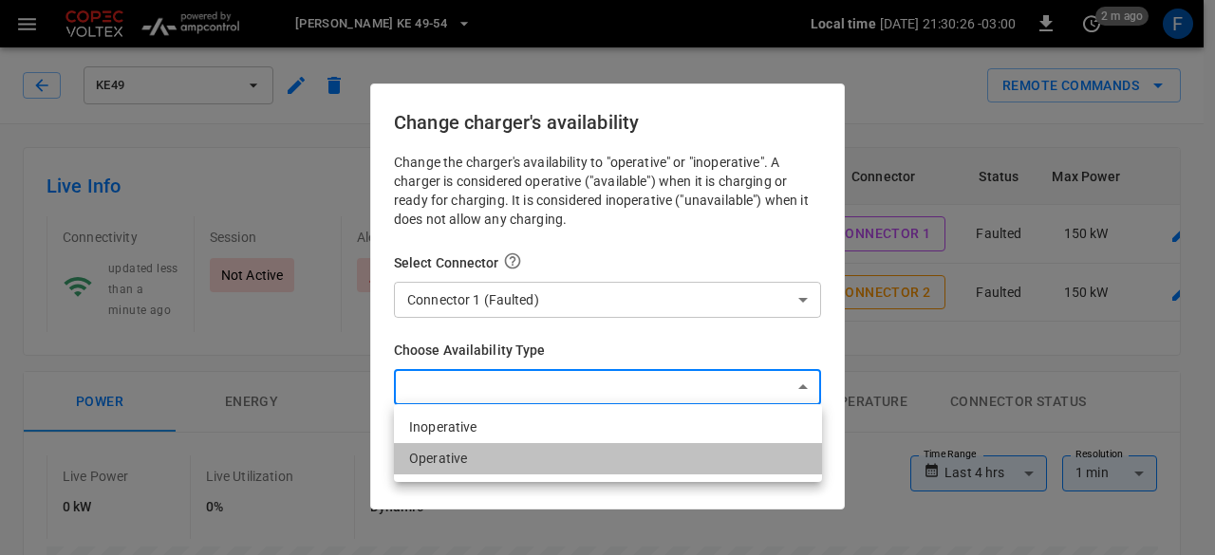
click at [484, 460] on li "Operative" at bounding box center [608, 458] width 428 height 31
type input "*********"
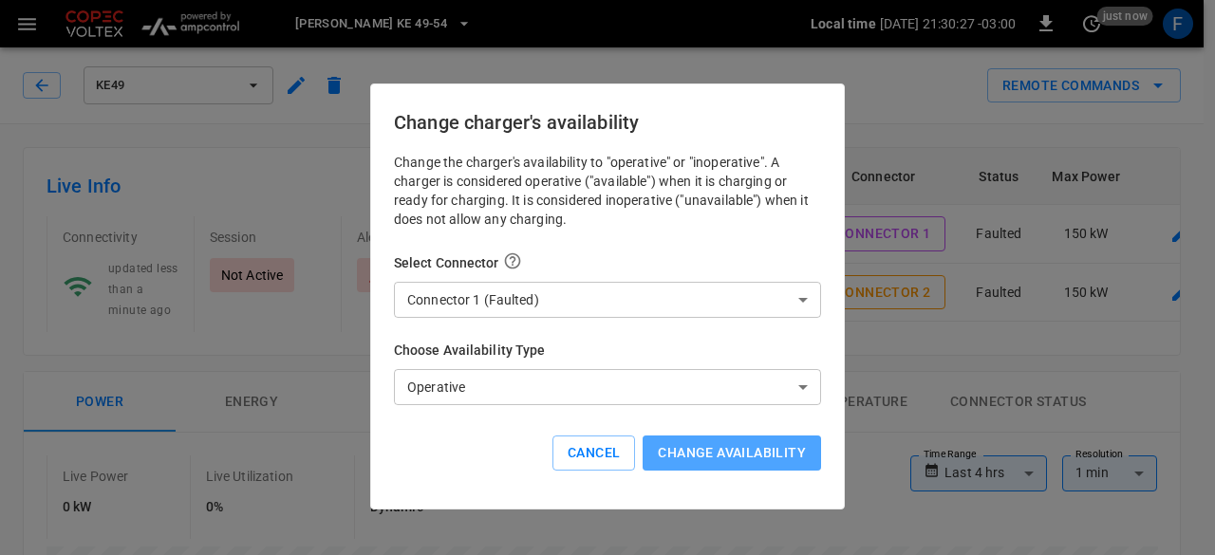
click at [704, 449] on button "Change availability" at bounding box center [732, 453] width 178 height 35
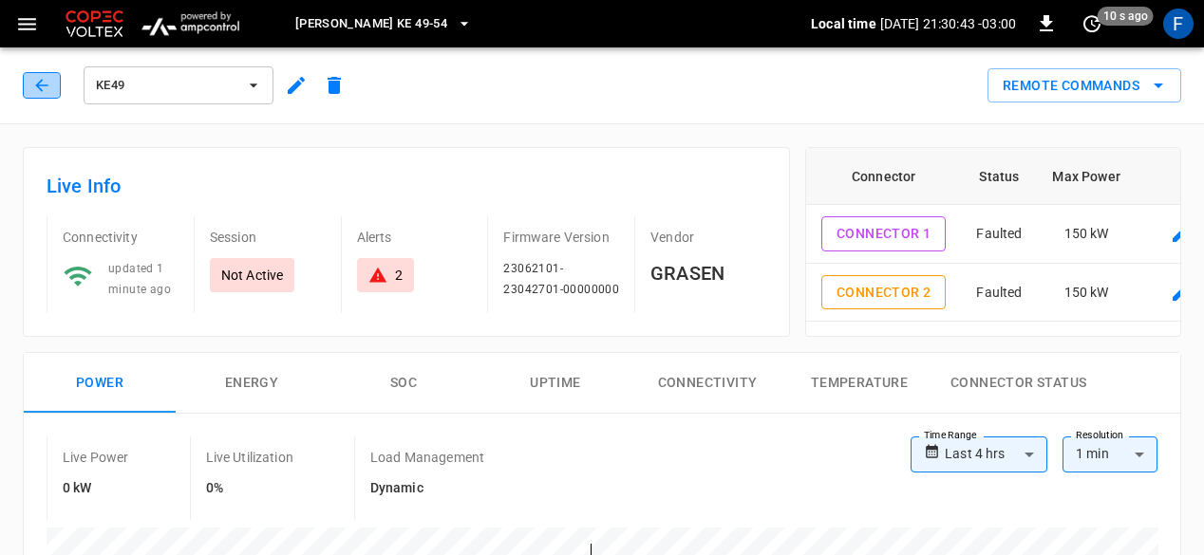
click at [28, 82] on button "button" at bounding box center [42, 85] width 38 height 27
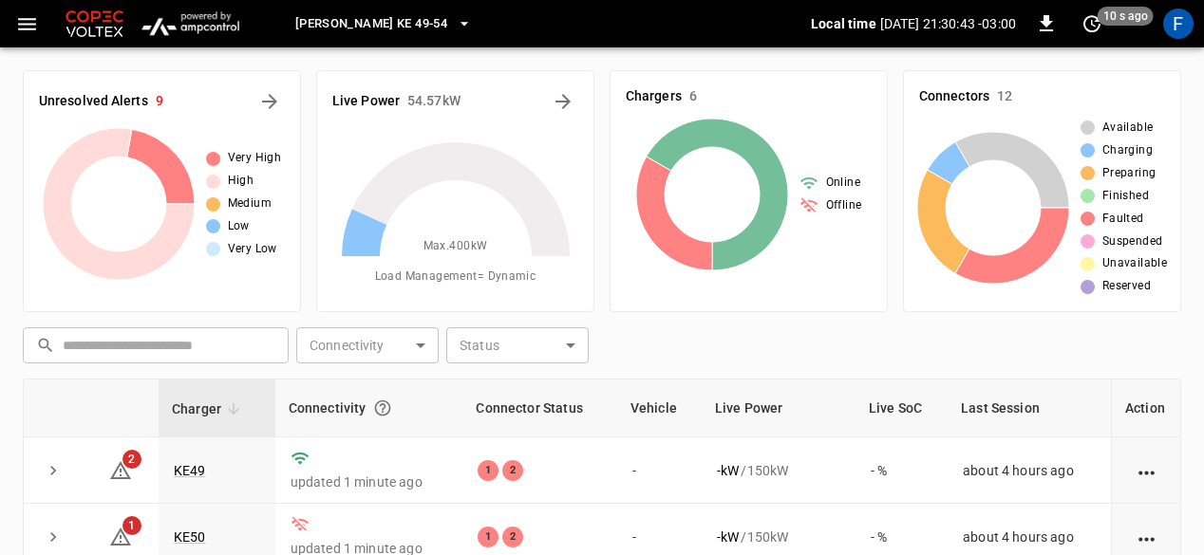
scroll to position [258, 0]
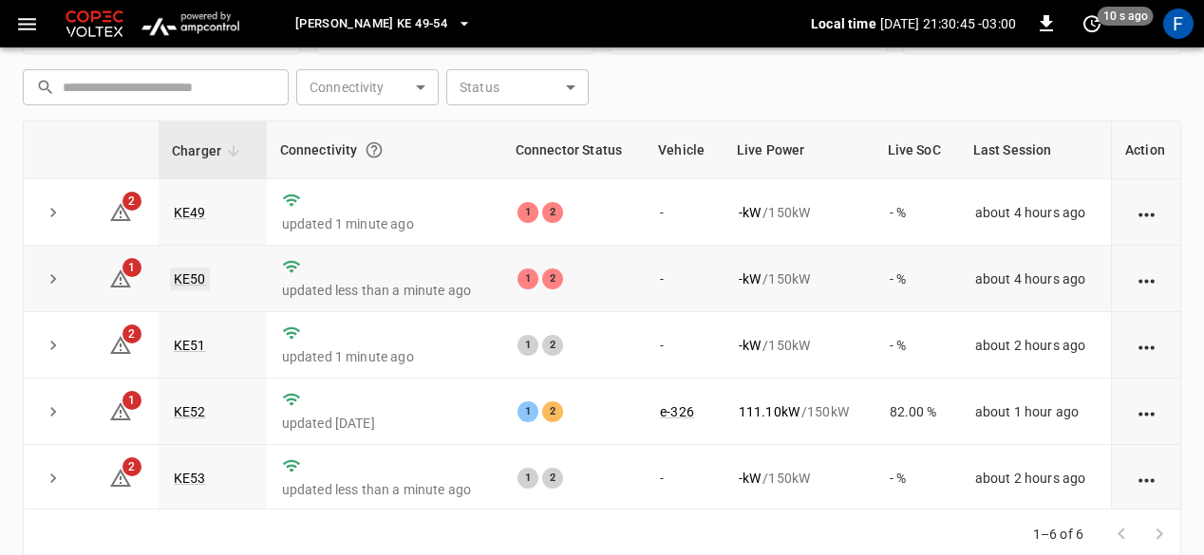
click at [182, 280] on link "KE50" at bounding box center [190, 279] width 40 height 23
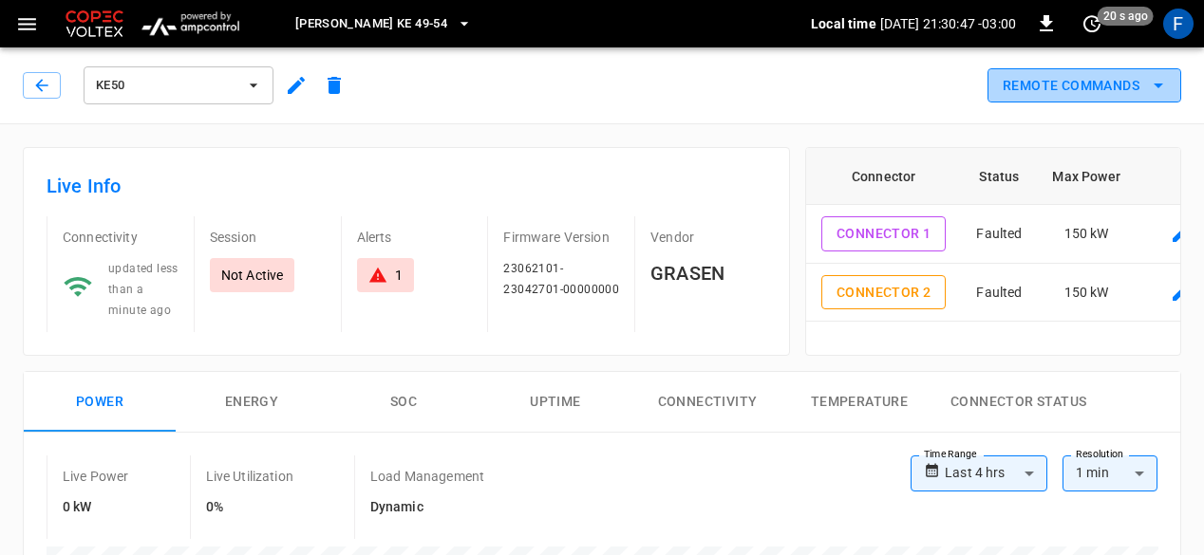
click at [1121, 88] on button "Remote Commands" at bounding box center [1084, 85] width 194 height 35
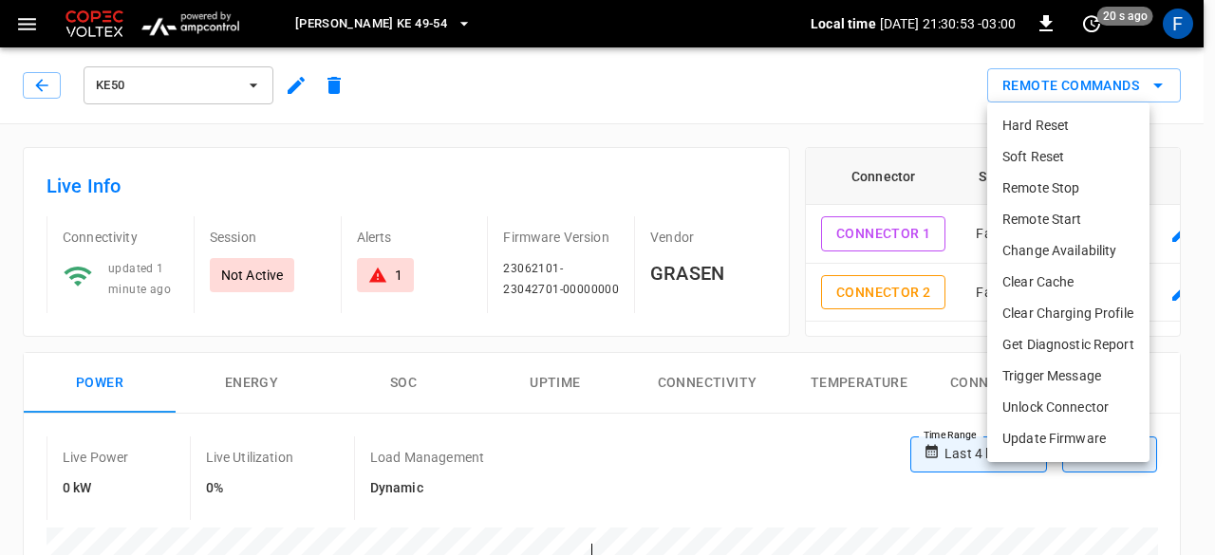
click at [807, 79] on div at bounding box center [607, 277] width 1215 height 555
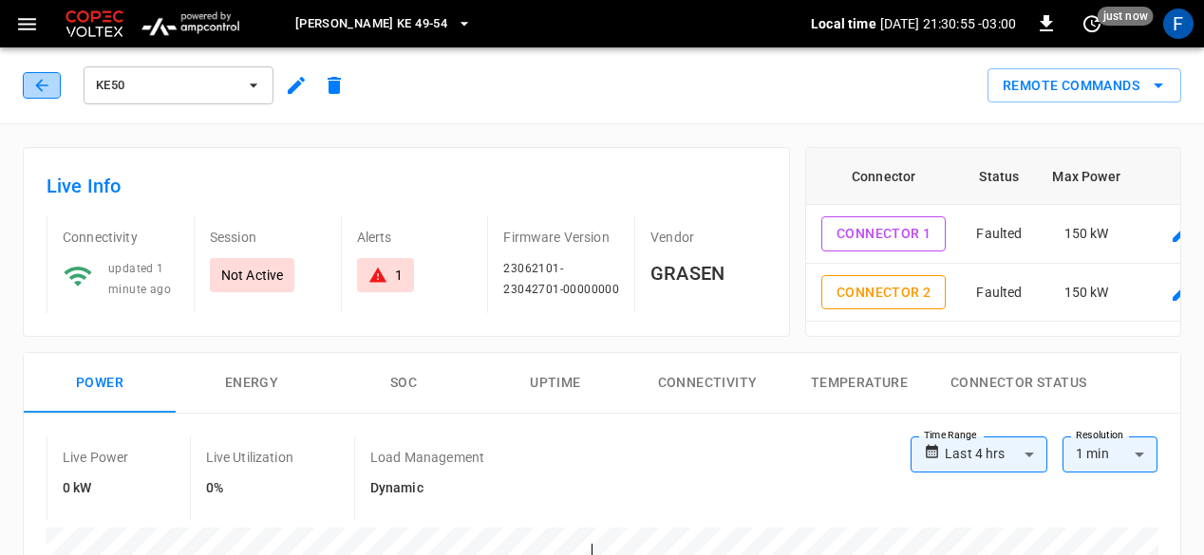
click at [49, 82] on icon "button" at bounding box center [41, 85] width 19 height 19
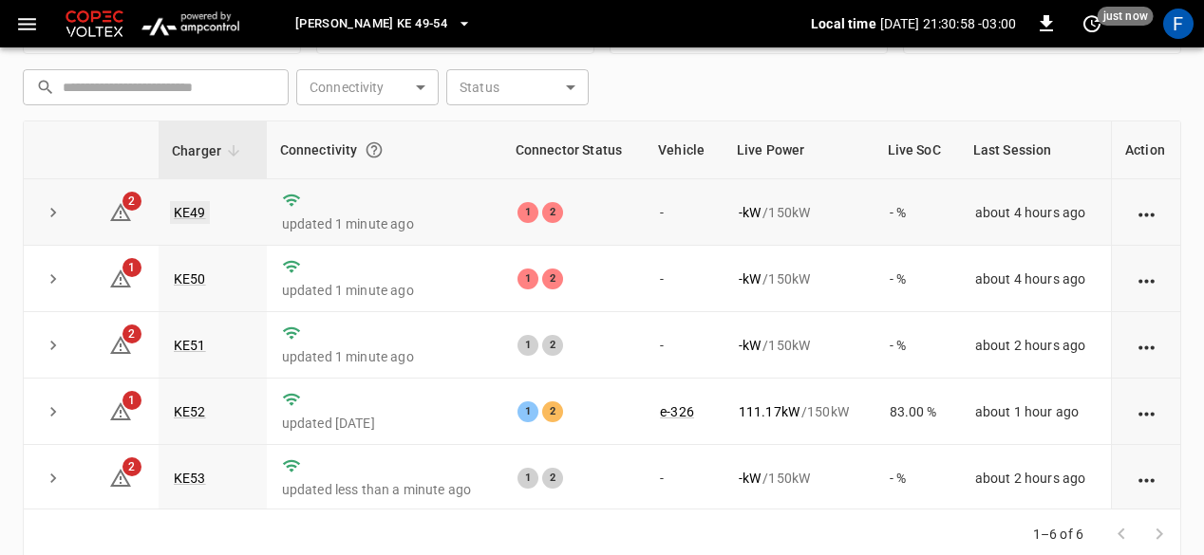
click at [192, 215] on link "KE49" at bounding box center [190, 212] width 40 height 23
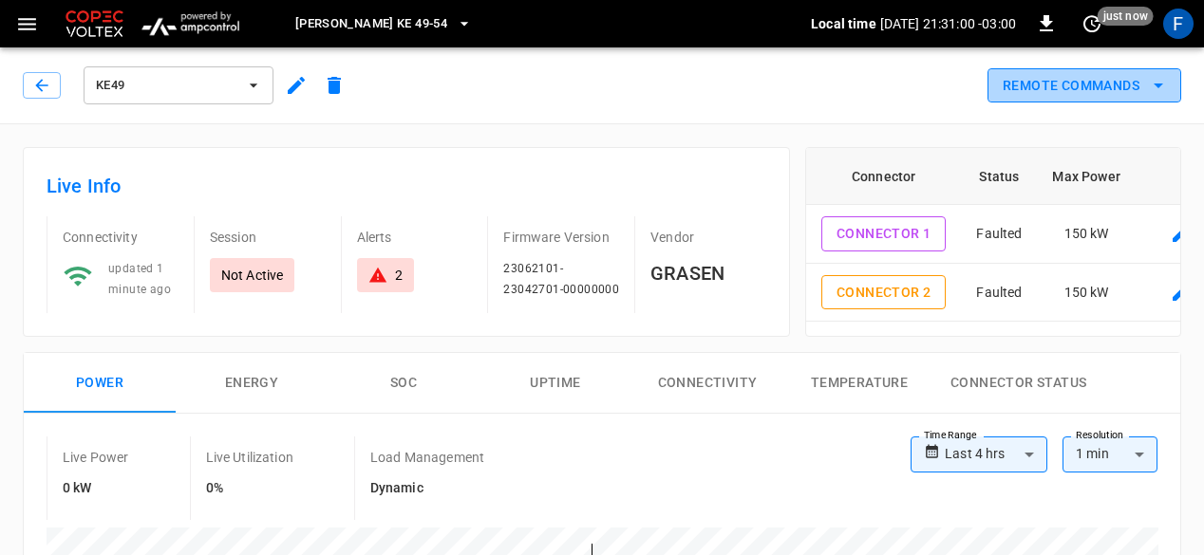
click at [1092, 84] on button "Remote Commands" at bounding box center [1084, 85] width 194 height 35
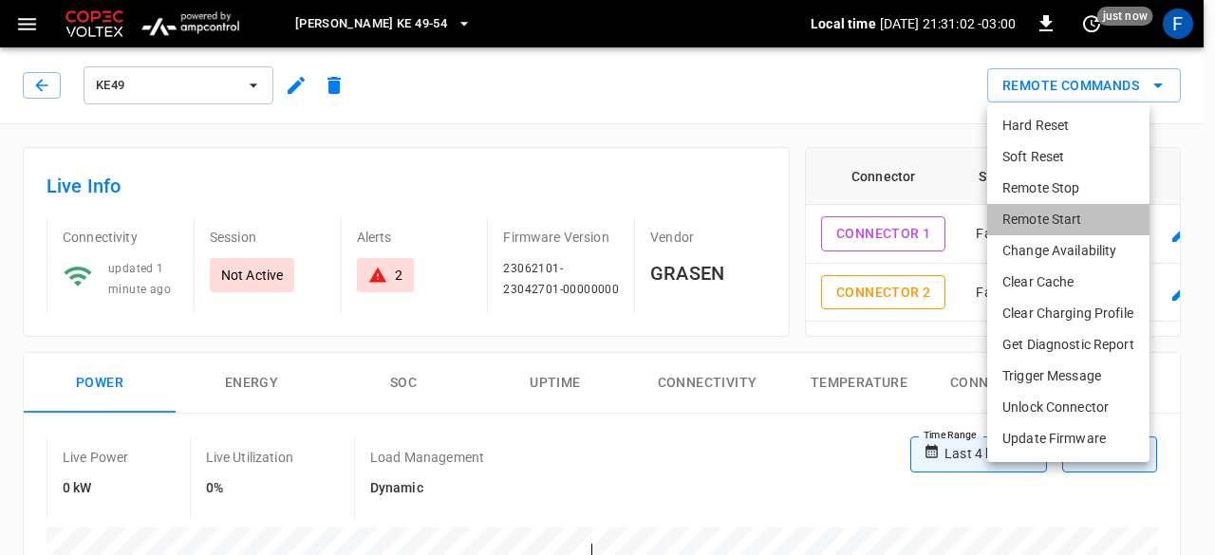
click at [1040, 217] on li "Remote Start" at bounding box center [1068, 219] width 162 height 31
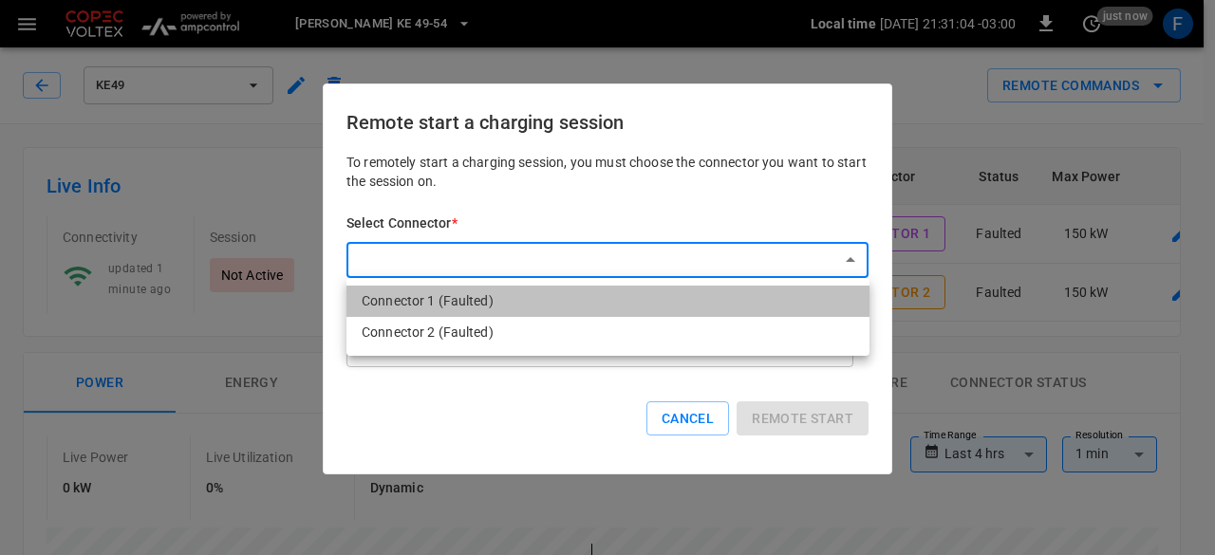
click at [539, 302] on li "Connector 1 (Faulted)" at bounding box center [607, 301] width 523 height 31
type input "**********"
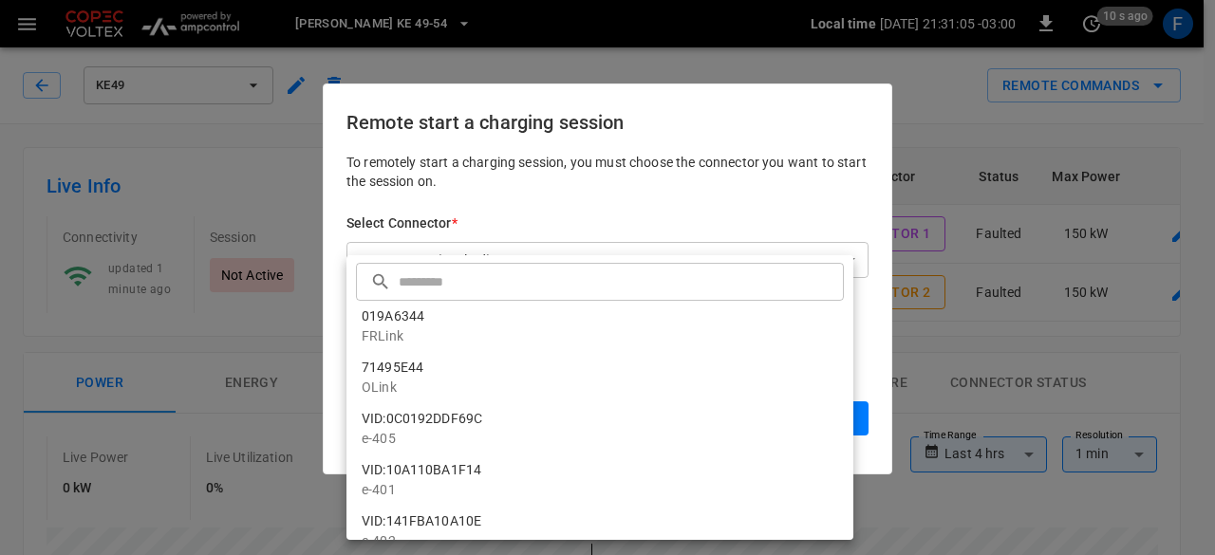
click at [302, 512] on div at bounding box center [607, 277] width 1215 height 555
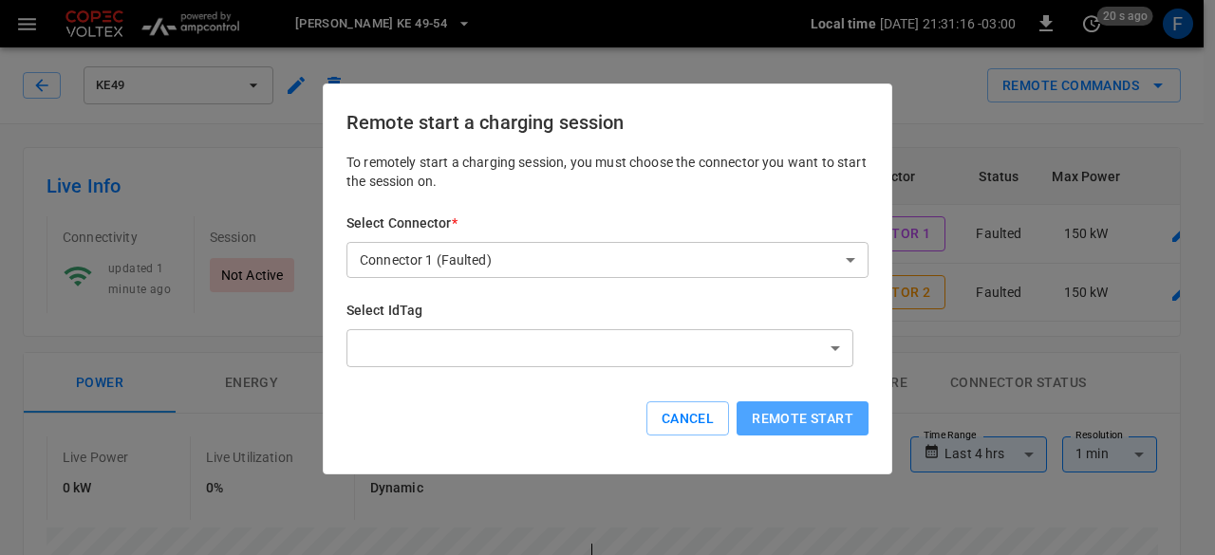
click at [805, 409] on button "Remote start" at bounding box center [803, 419] width 132 height 35
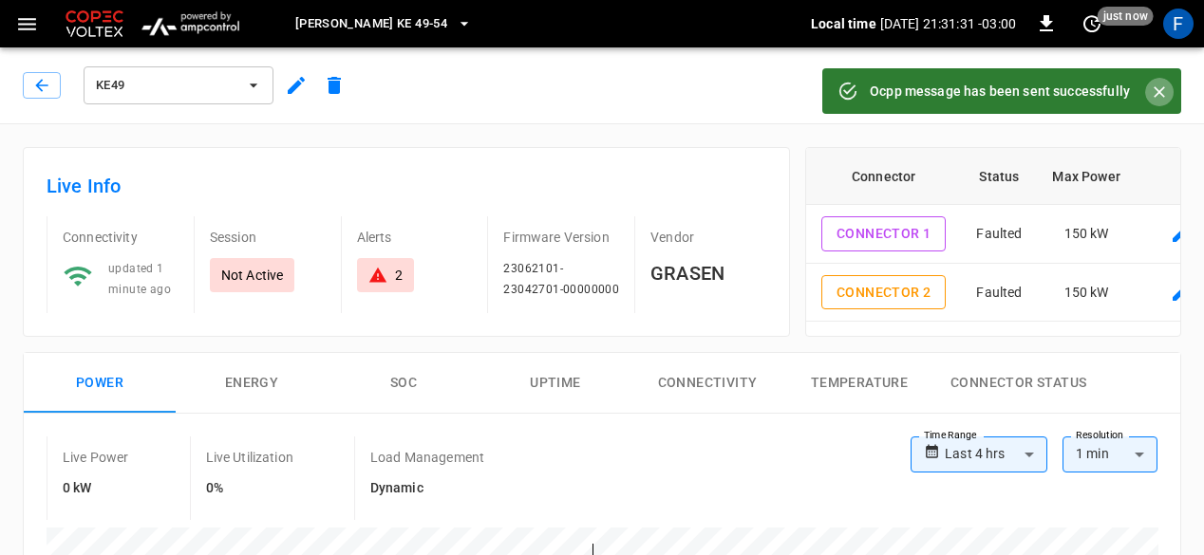
click at [1161, 102] on button "Close" at bounding box center [1159, 92] width 28 height 28
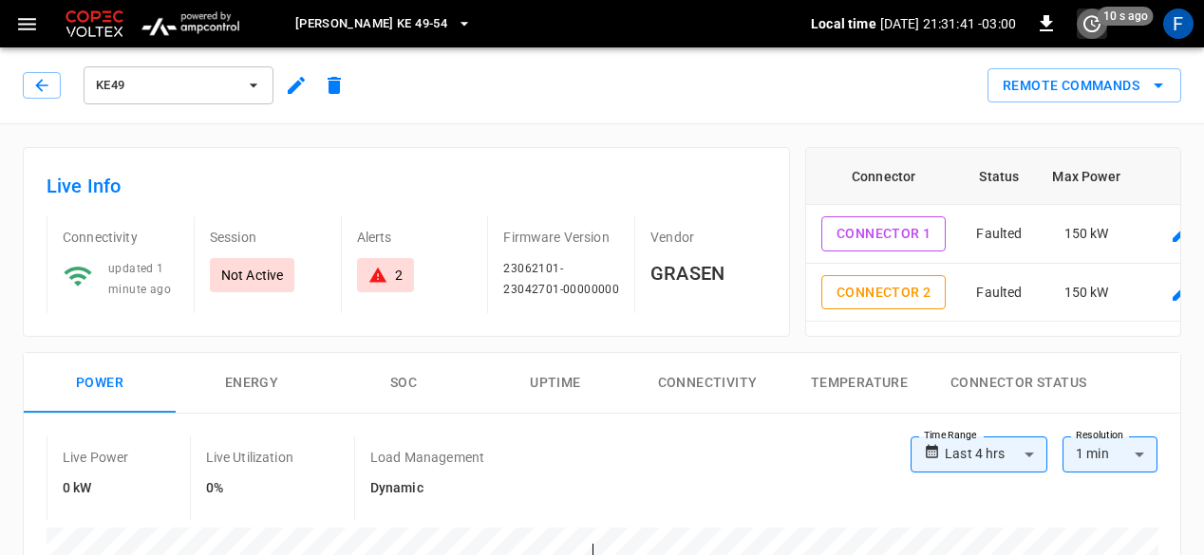
click at [1081, 19] on icon "set refresh interval" at bounding box center [1091, 23] width 23 height 23
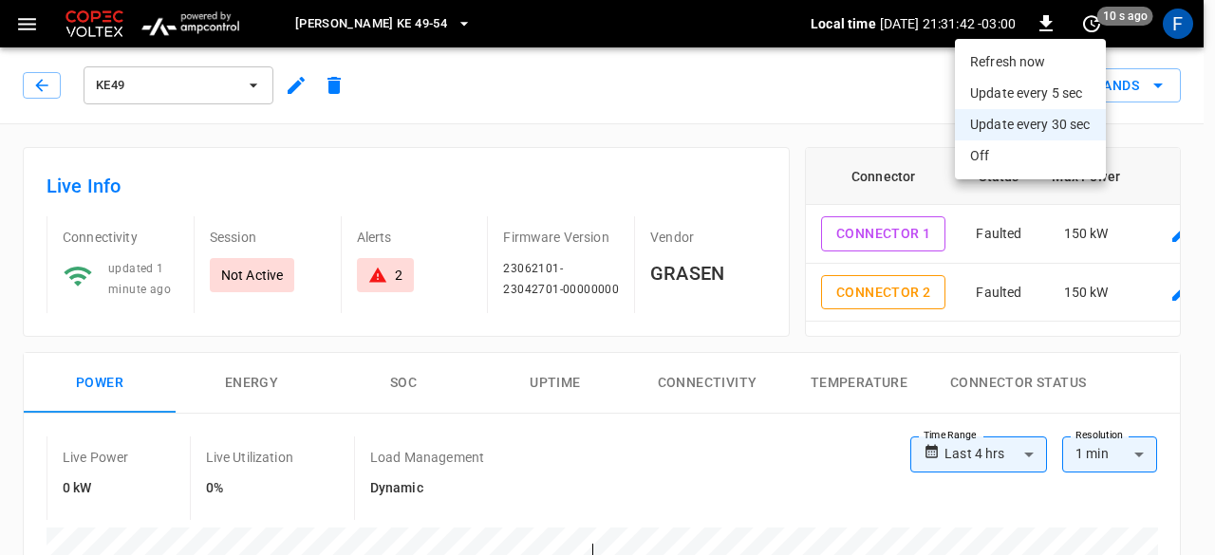
click at [1019, 67] on li "Refresh now" at bounding box center [1030, 62] width 151 height 31
click at [46, 74] on div at bounding box center [607, 277] width 1215 height 555
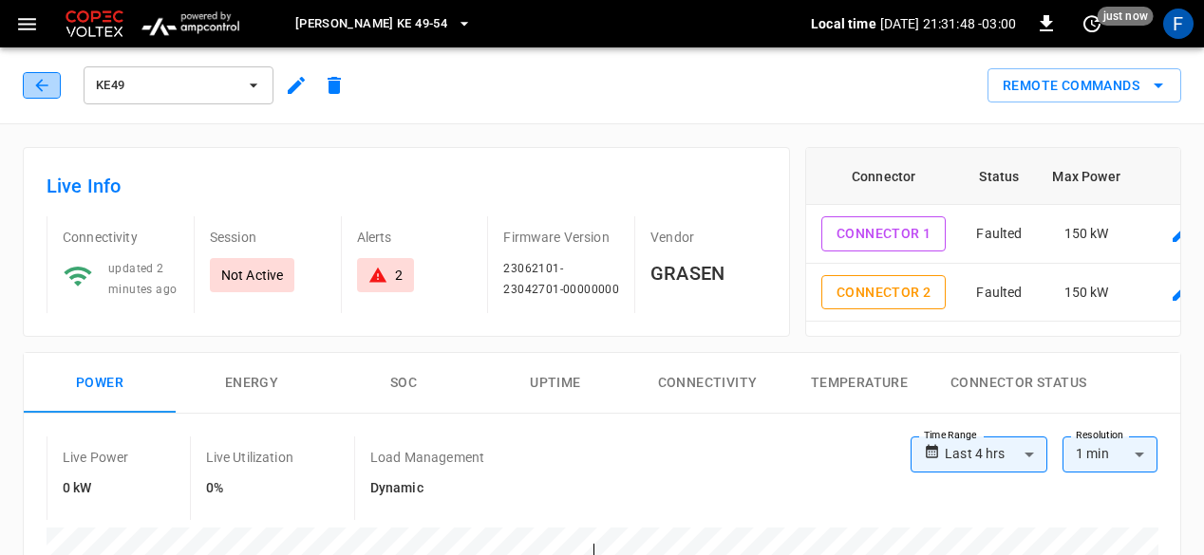
click at [39, 84] on icon "button" at bounding box center [41, 85] width 12 height 12
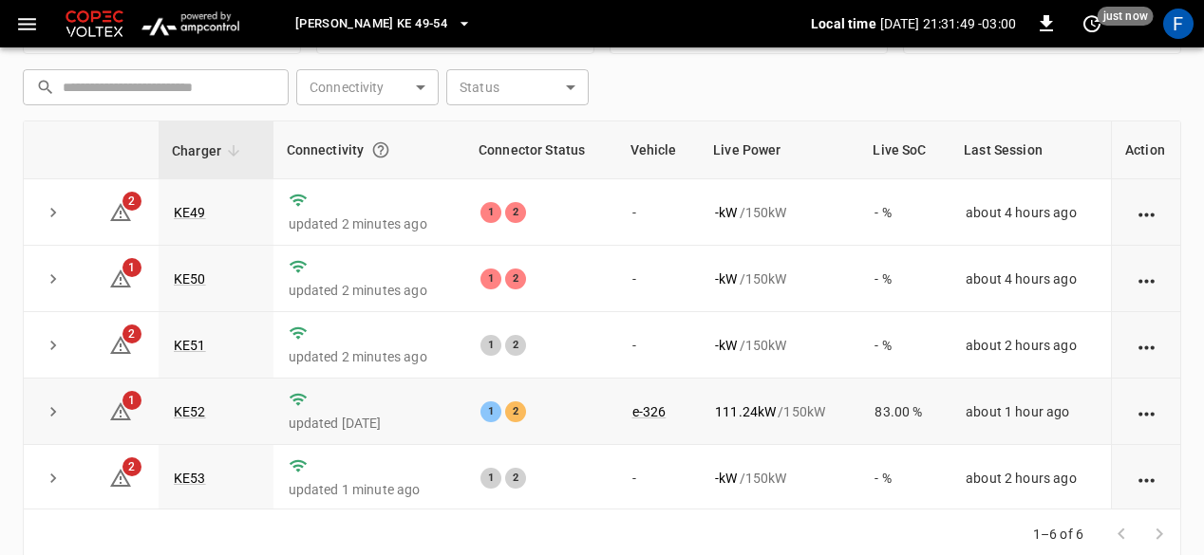
scroll to position [68, 0]
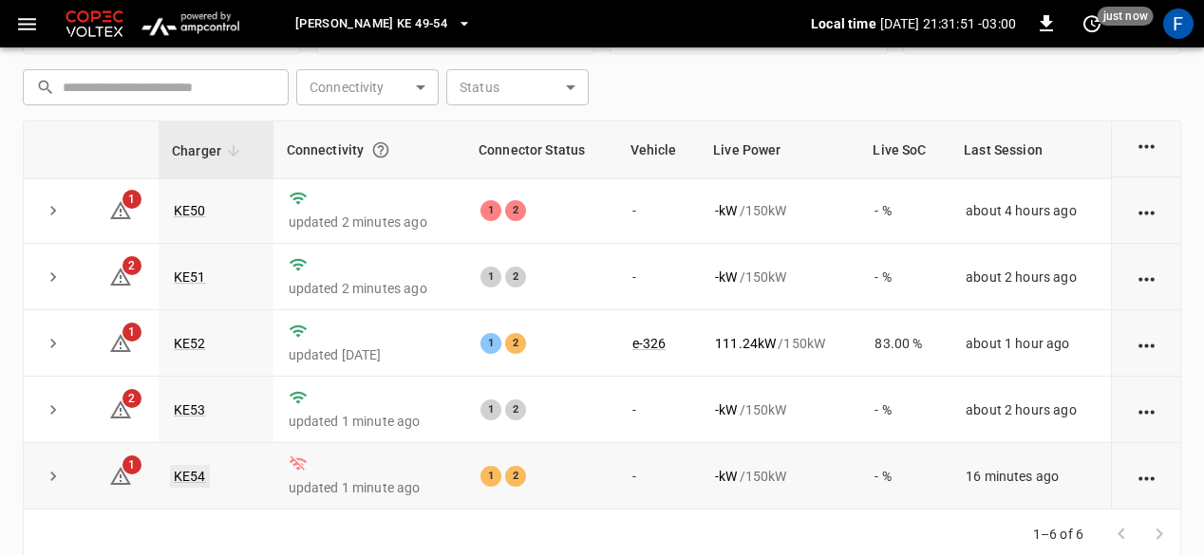
click at [194, 474] on link "KE54" at bounding box center [190, 476] width 40 height 23
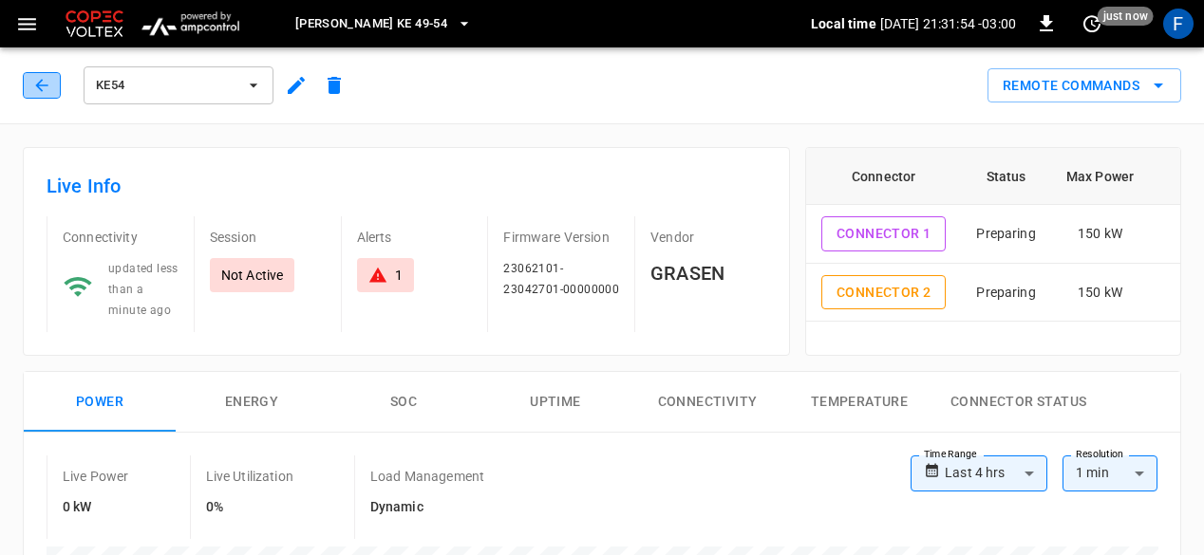
click at [47, 83] on icon "button" at bounding box center [41, 85] width 19 height 19
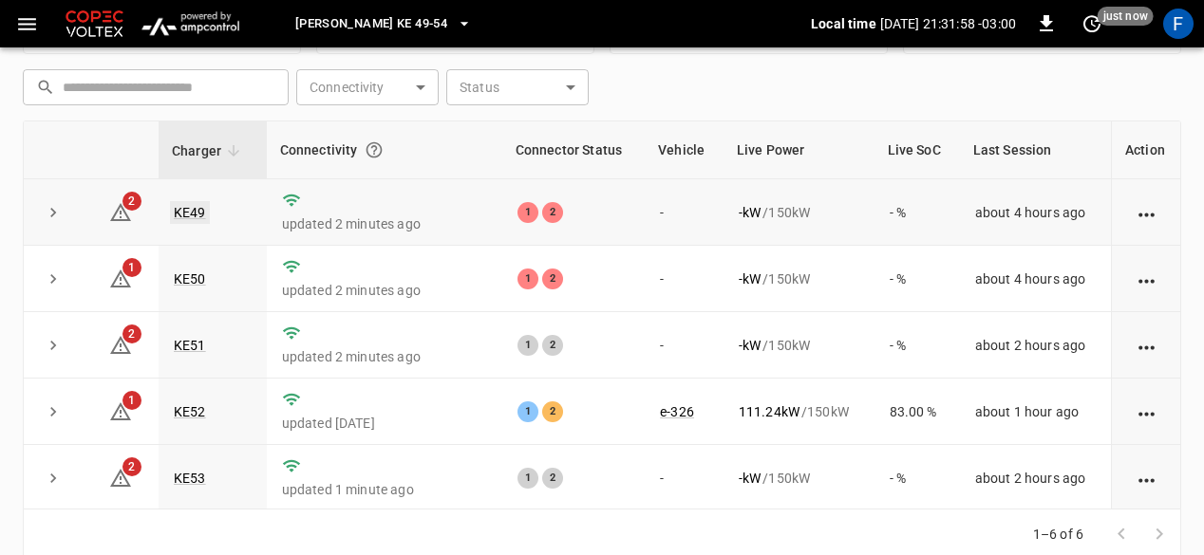
click at [202, 201] on link "KE49" at bounding box center [190, 212] width 40 height 23
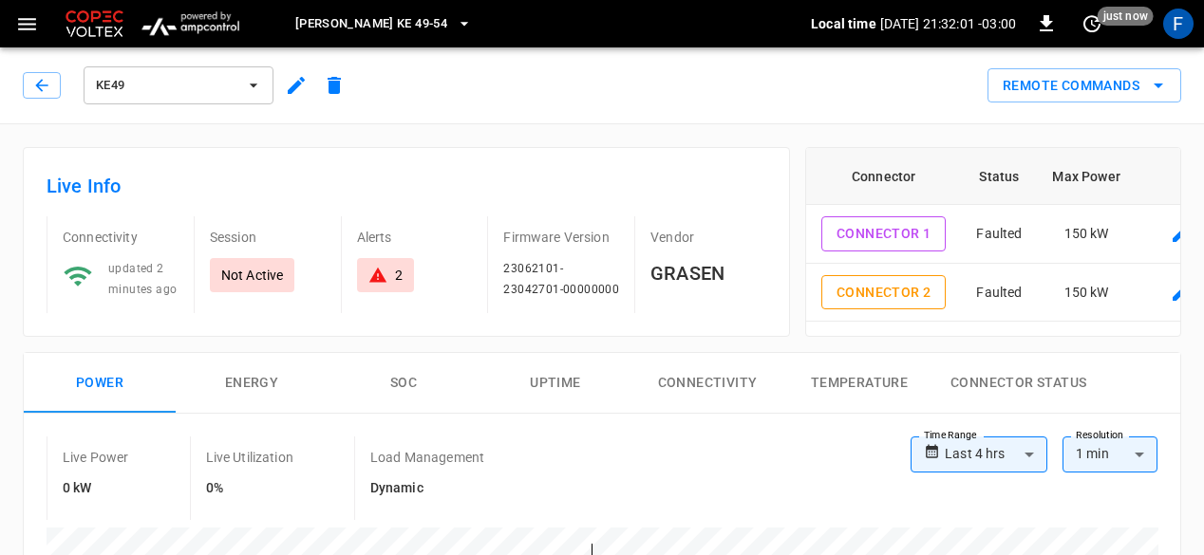
click at [59, 100] on div "KE49" at bounding box center [188, 86] width 330 height 46
click at [44, 89] on icon "button" at bounding box center [41, 85] width 19 height 19
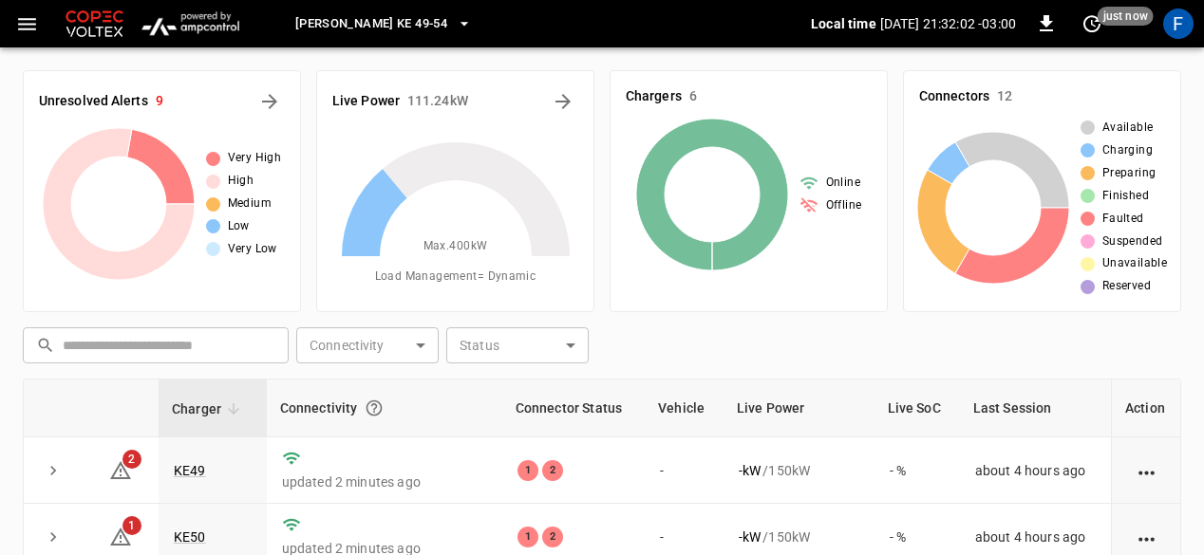
scroll to position [258, 0]
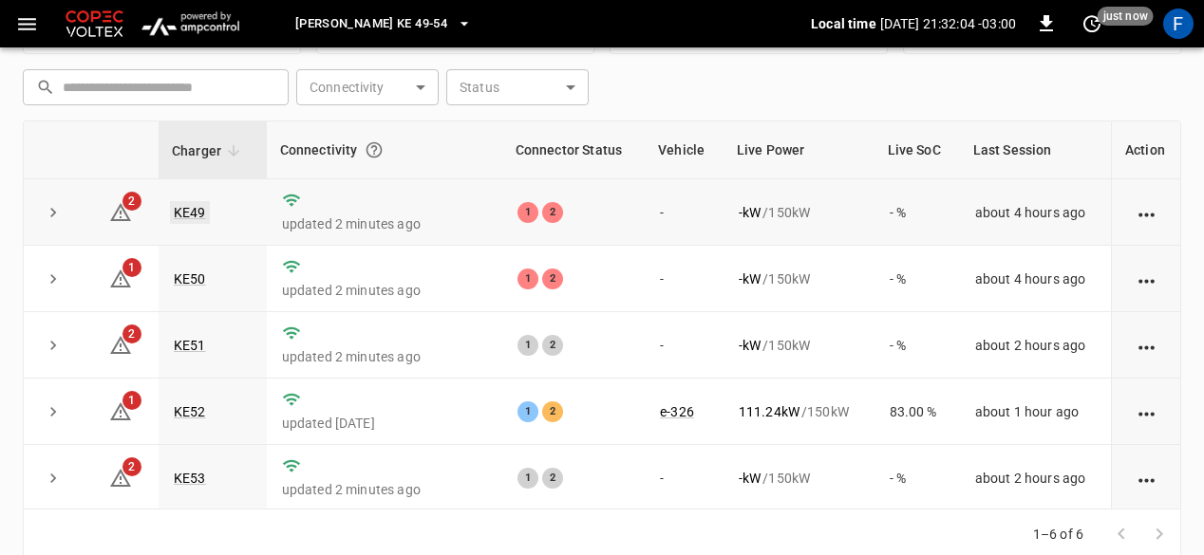
click at [194, 210] on link "KE49" at bounding box center [190, 212] width 40 height 23
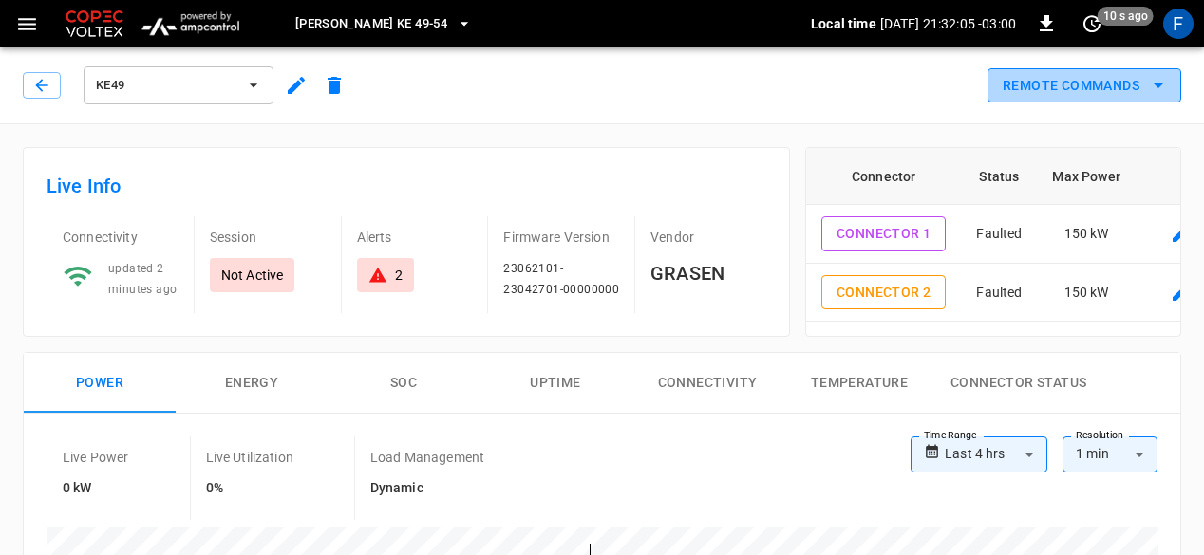
click at [1079, 84] on button "Remote Commands" at bounding box center [1084, 85] width 194 height 35
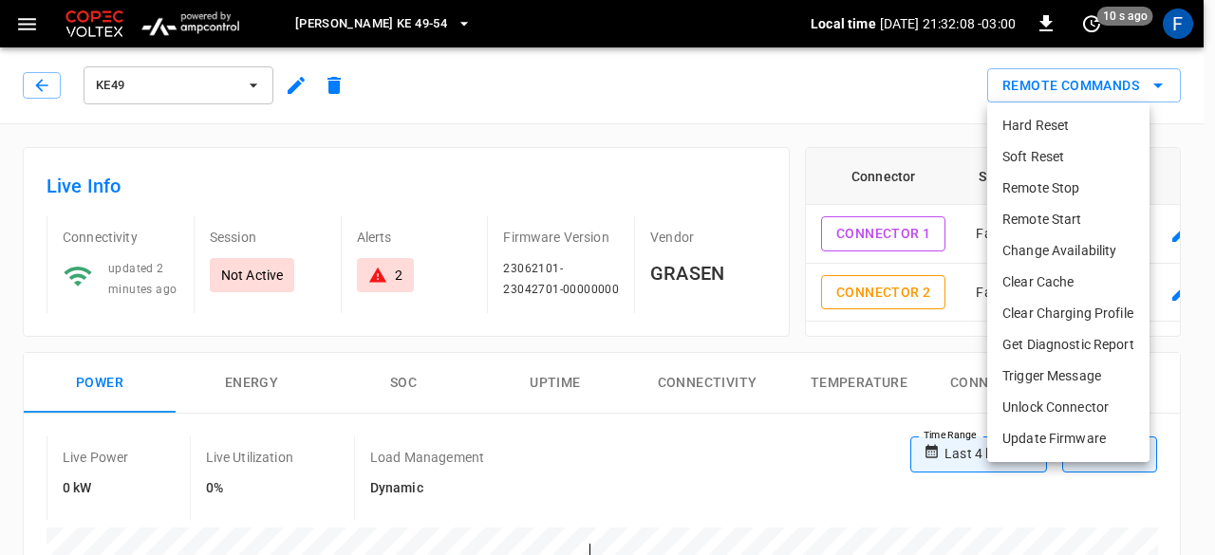
click at [820, 90] on div at bounding box center [607, 277] width 1215 height 555
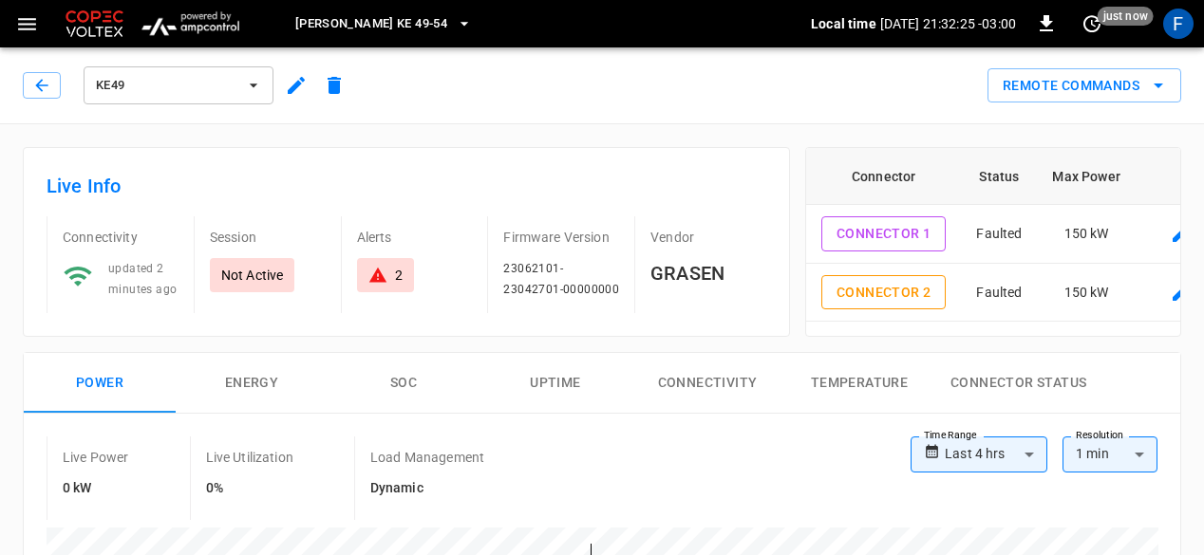
click at [19, 86] on div "KE49" at bounding box center [184, 81] width 338 height 53
click at [40, 86] on icon "button" at bounding box center [41, 85] width 19 height 19
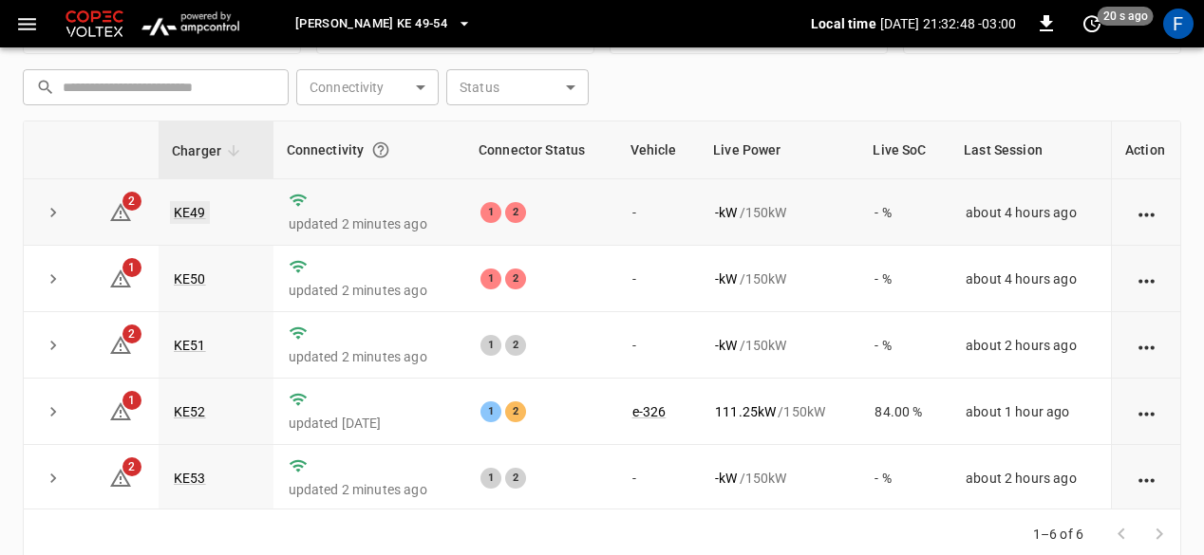
click at [201, 208] on link "KE49" at bounding box center [190, 212] width 40 height 23
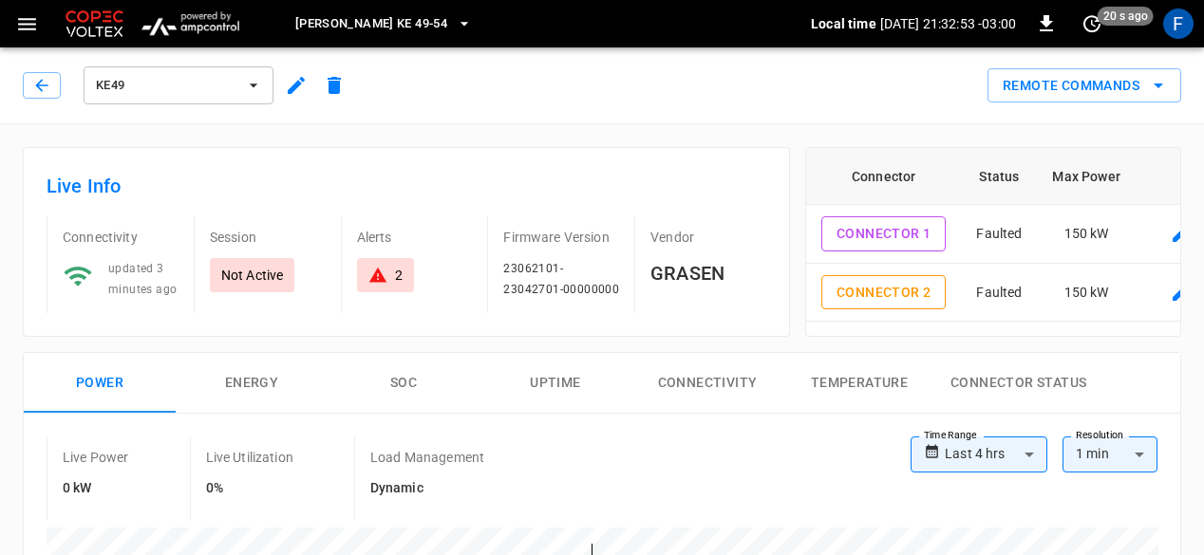
click at [413, 266] on div "2" at bounding box center [415, 275] width 116 height 34
click at [399, 271] on div "2" at bounding box center [399, 275] width 8 height 19
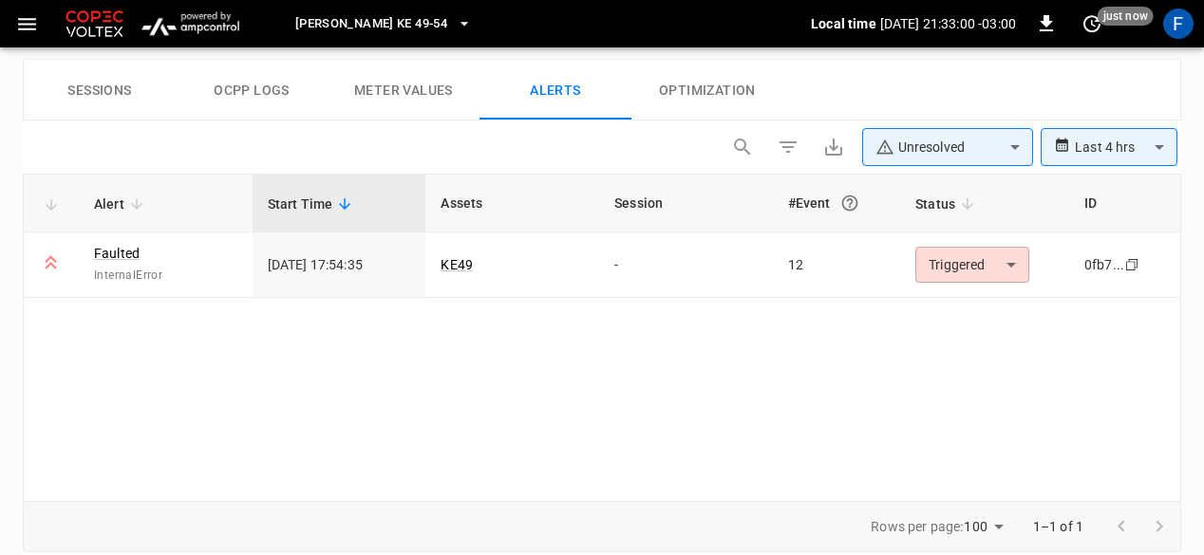
scroll to position [902, 0]
click at [133, 253] on link "Faulted" at bounding box center [116, 252] width 53 height 27
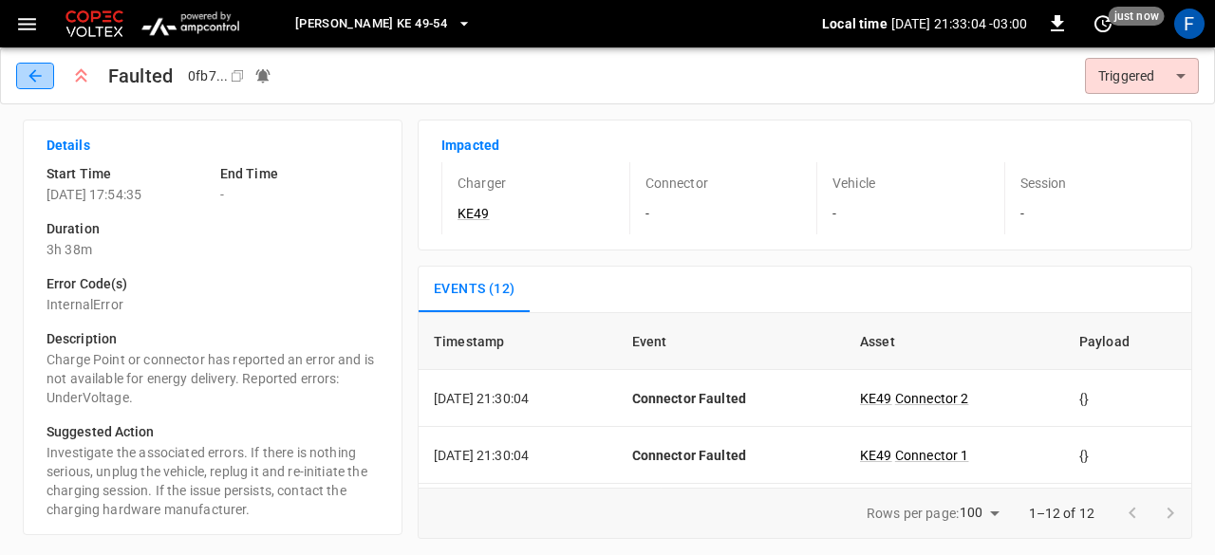
click at [42, 79] on icon "button" at bounding box center [35, 75] width 19 height 19
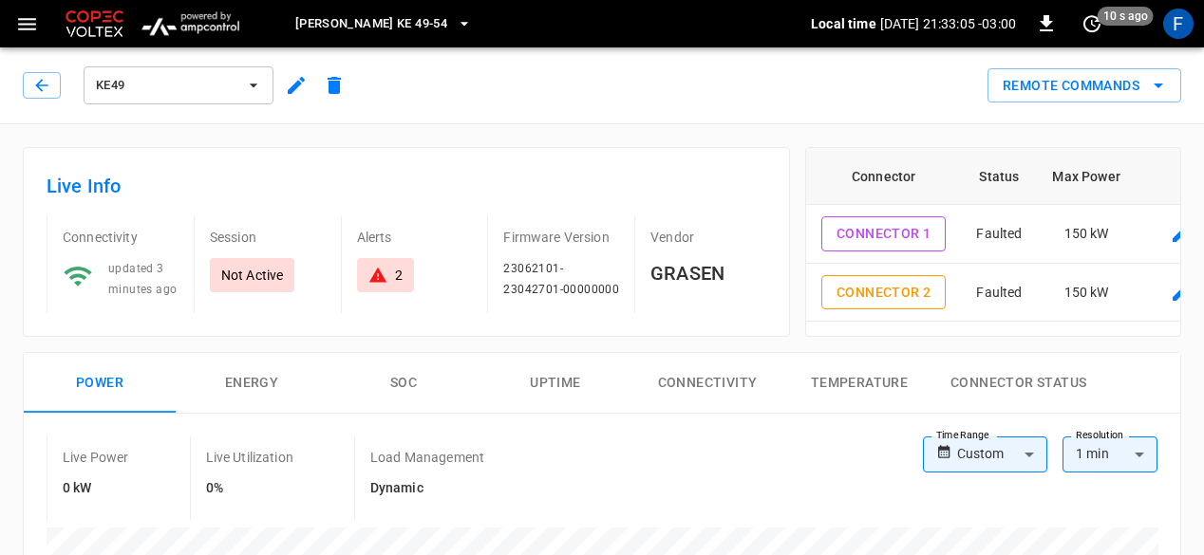
click at [42, 79] on icon "button" at bounding box center [41, 85] width 19 height 19
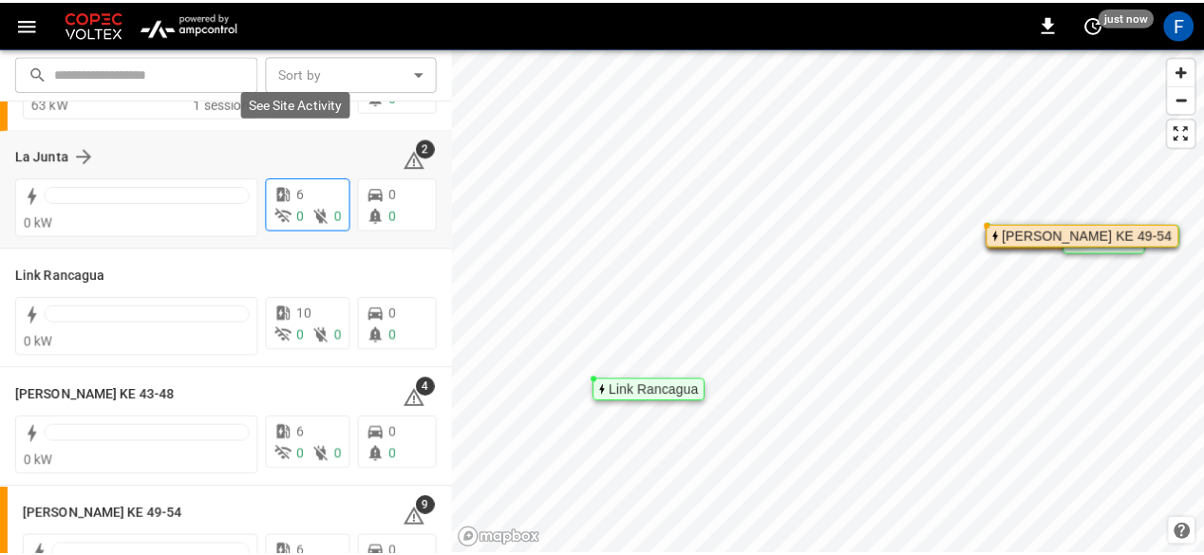
scroll to position [169, 0]
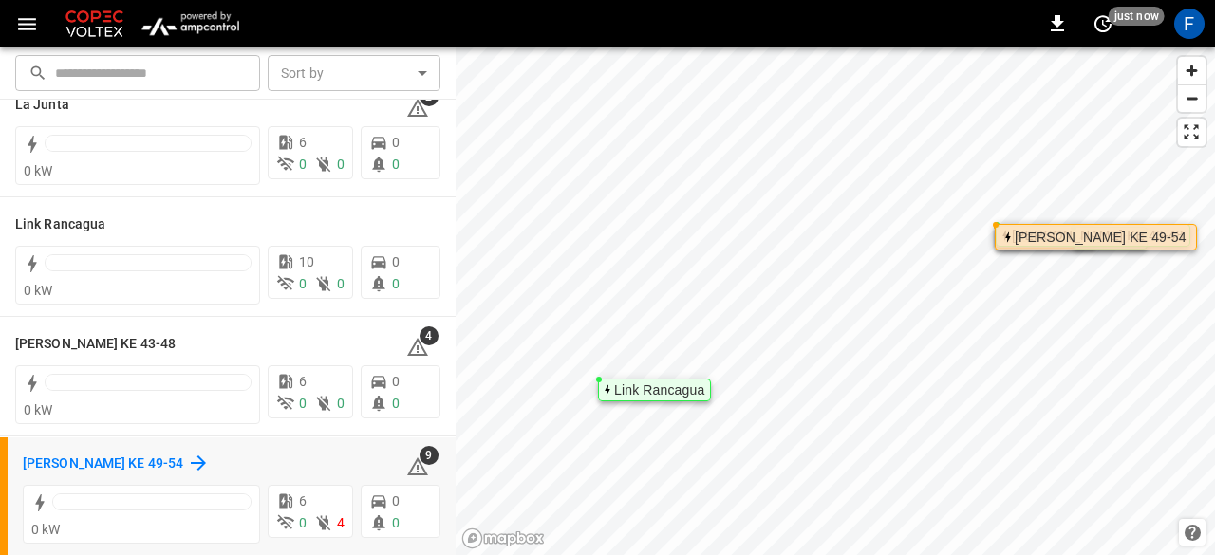
click at [133, 452] on div "[PERSON_NAME] KE 49-54" at bounding box center [116, 463] width 187 height 23
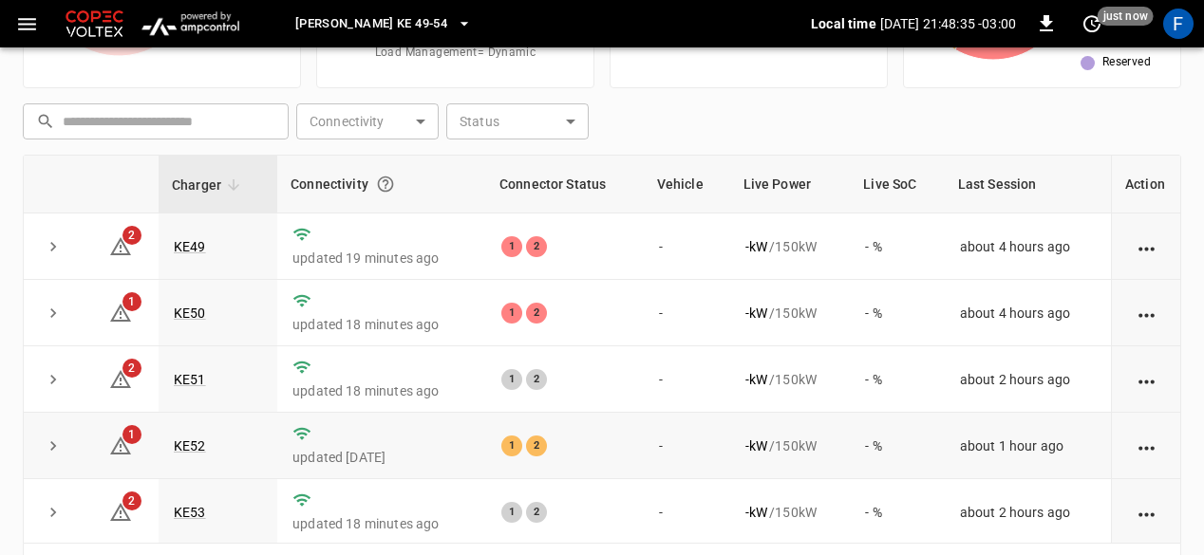
scroll to position [68, 0]
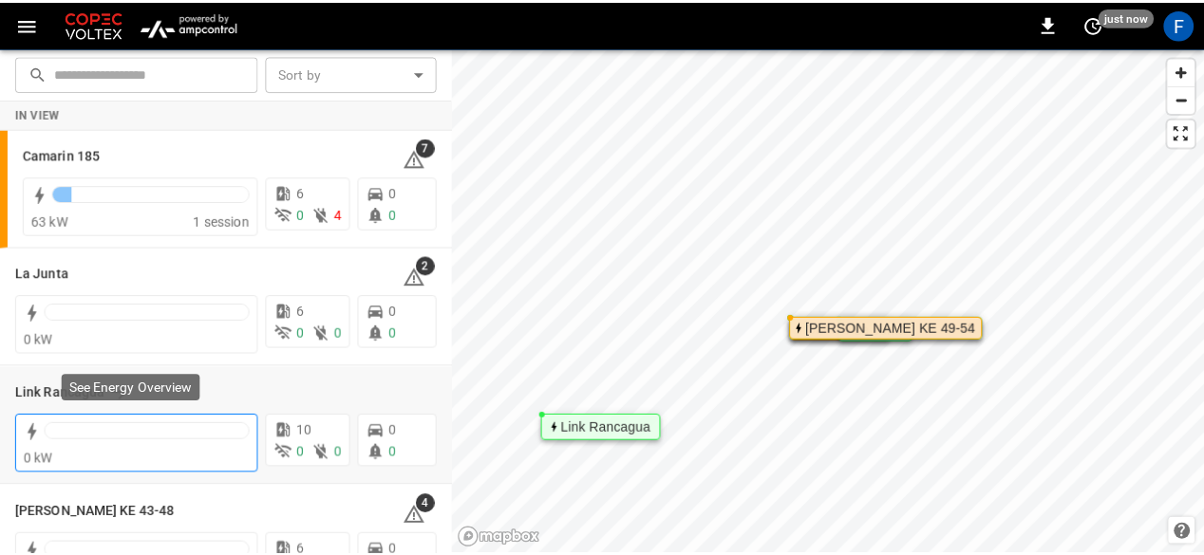
scroll to position [169, 0]
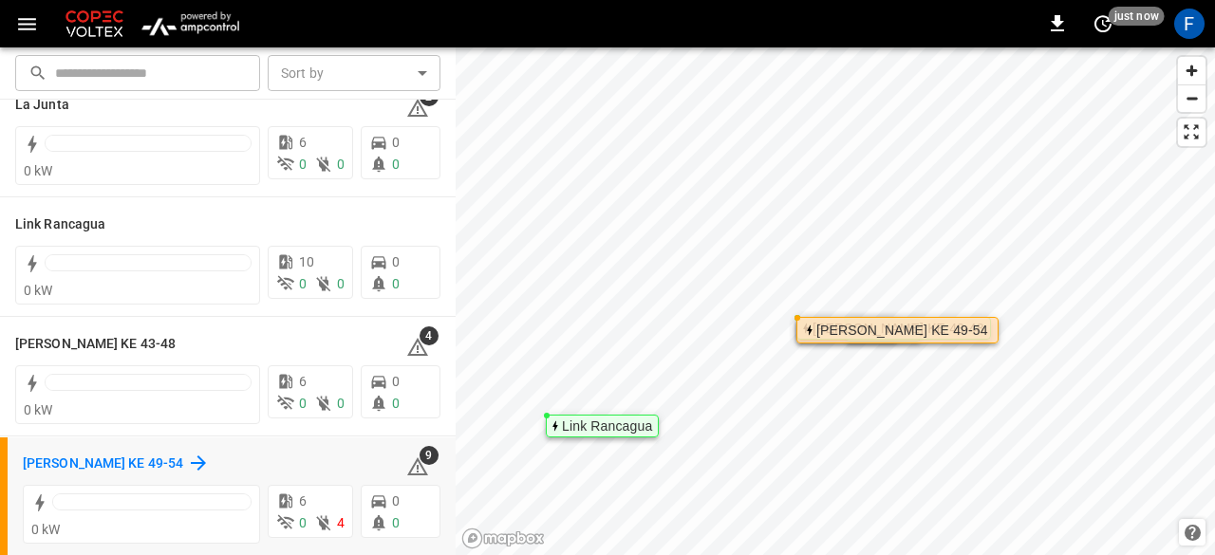
click at [122, 460] on h6 "[PERSON_NAME] KE 49-54" at bounding box center [103, 464] width 160 height 21
